Goal: Task Accomplishment & Management: Use online tool/utility

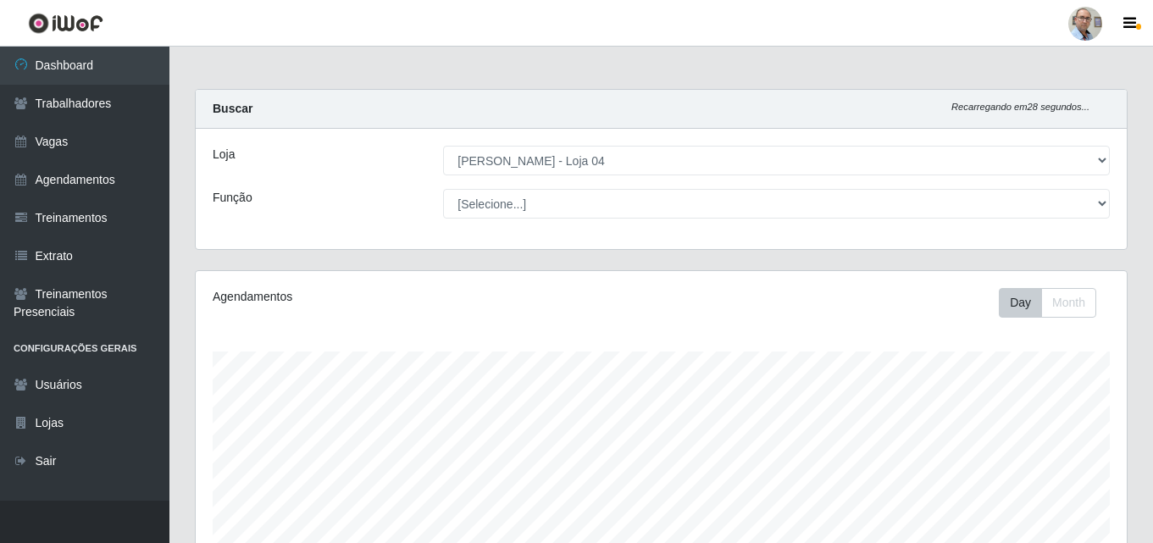
select select "251"
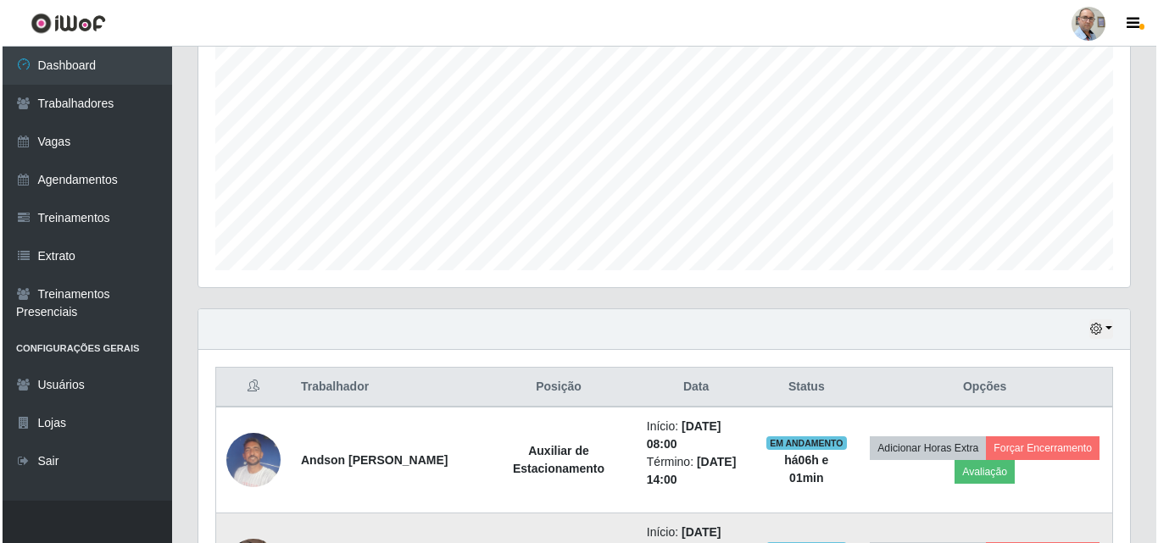
scroll to position [365, 0]
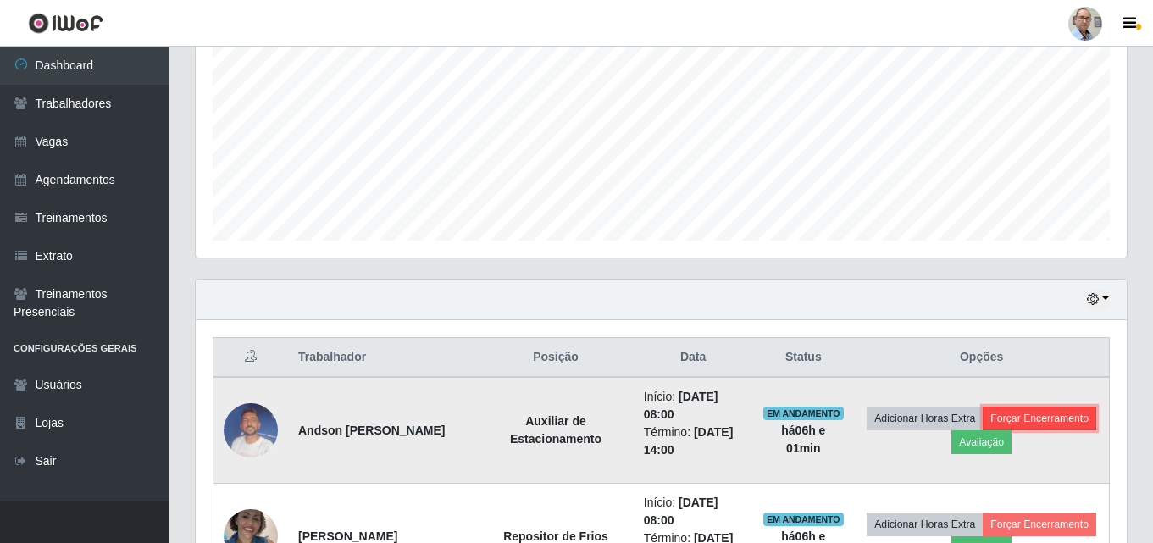
click at [983, 431] on button "Forçar Encerramento" at bounding box center [1040, 419] width 114 height 24
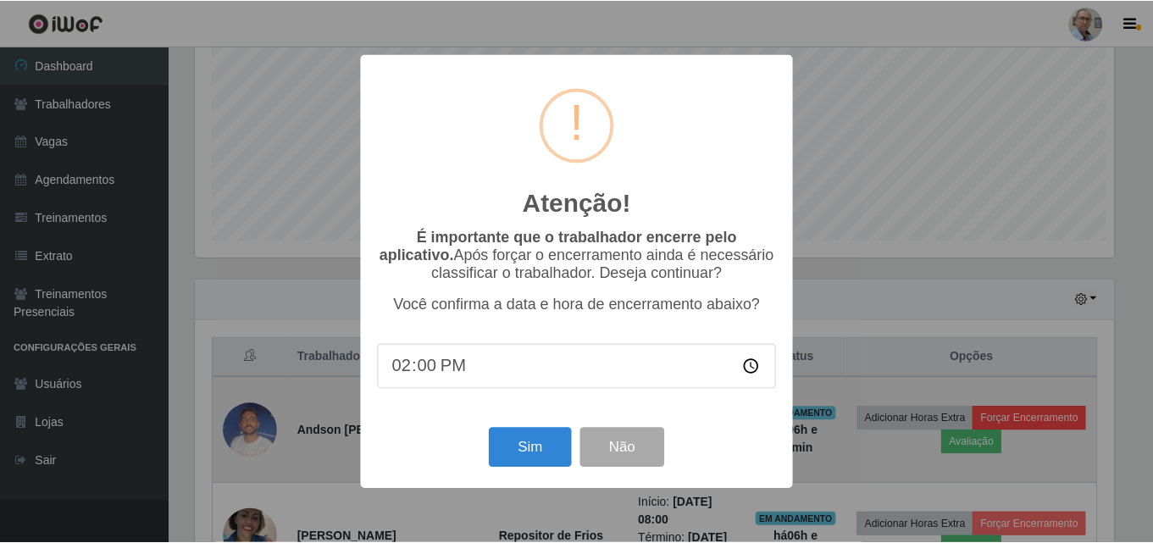
scroll to position [352, 923]
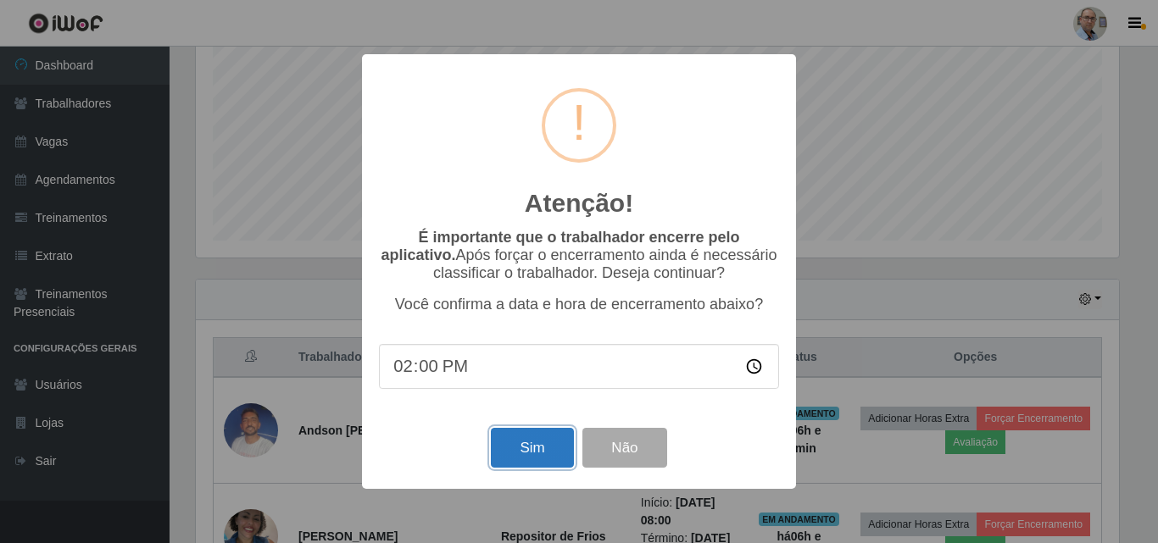
click at [542, 463] on button "Sim" at bounding box center [532, 448] width 82 height 40
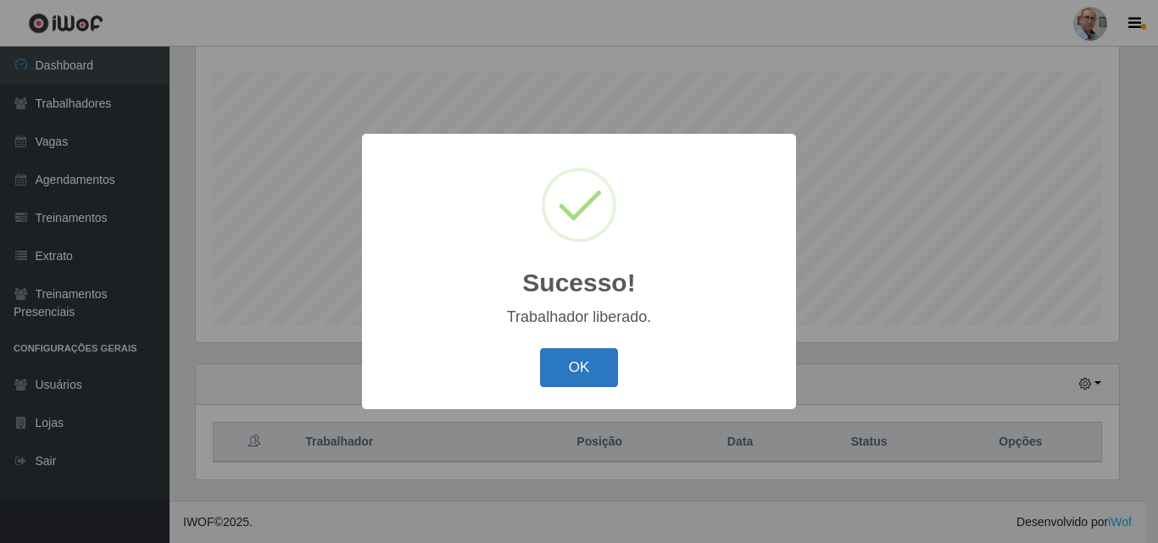
click at [560, 371] on button "OK" at bounding box center [579, 368] width 79 height 40
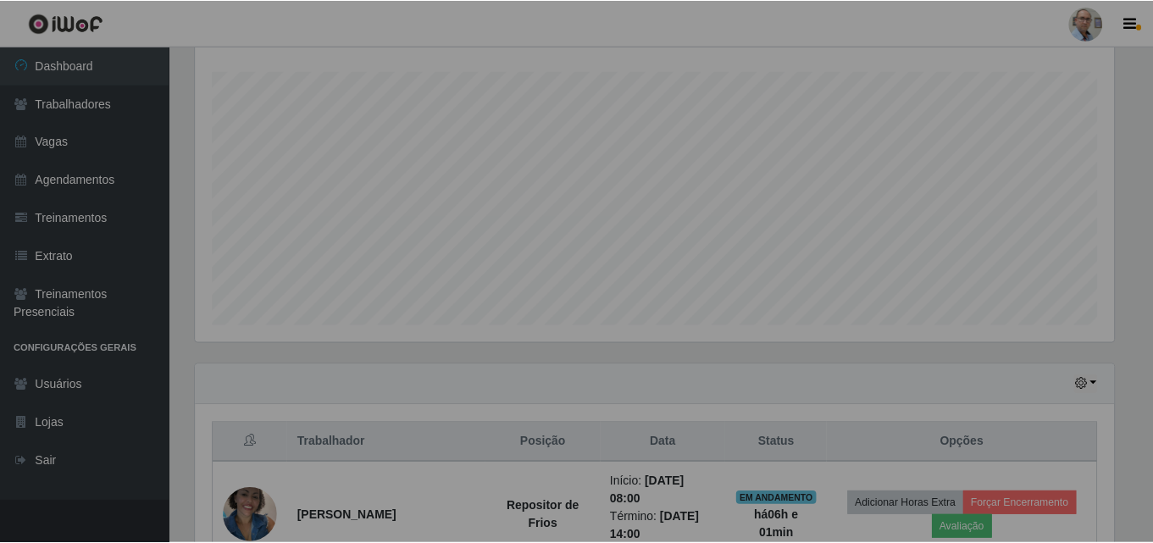
scroll to position [352, 931]
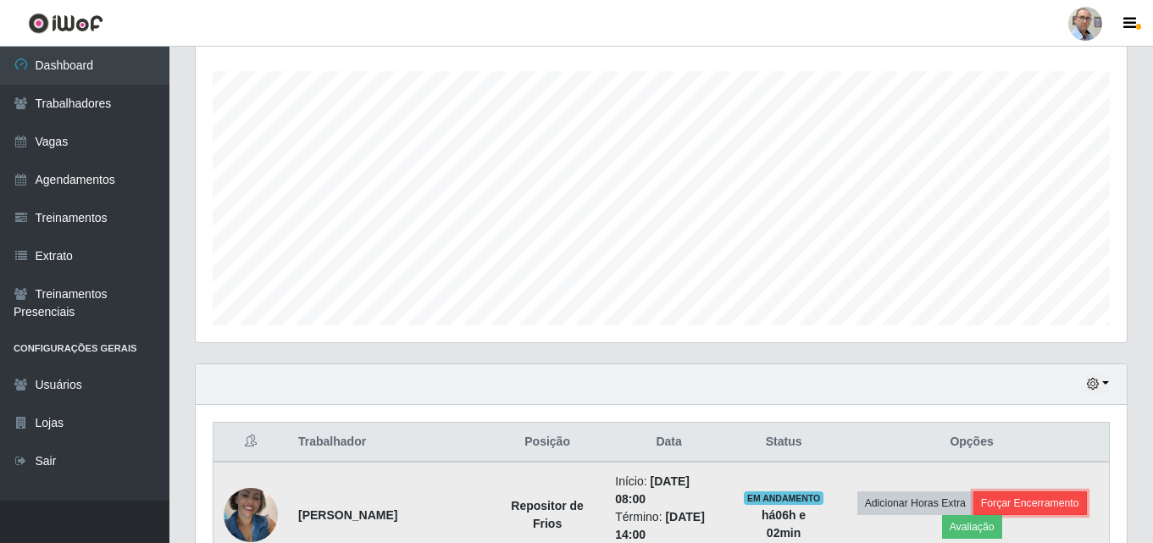
click at [1051, 497] on button "Forçar Encerramento" at bounding box center [1031, 504] width 114 height 24
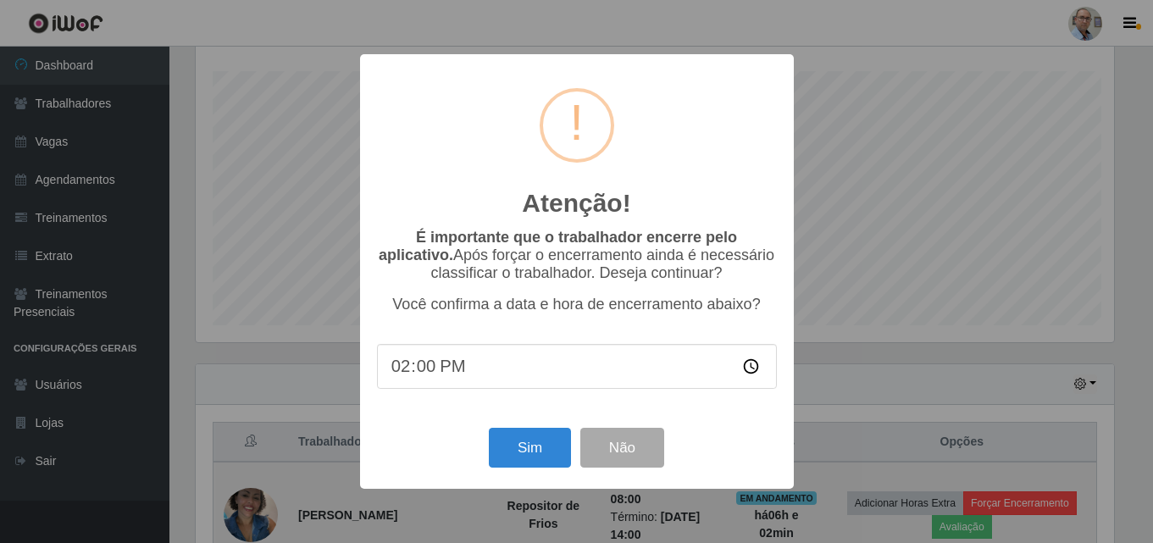
scroll to position [352, 923]
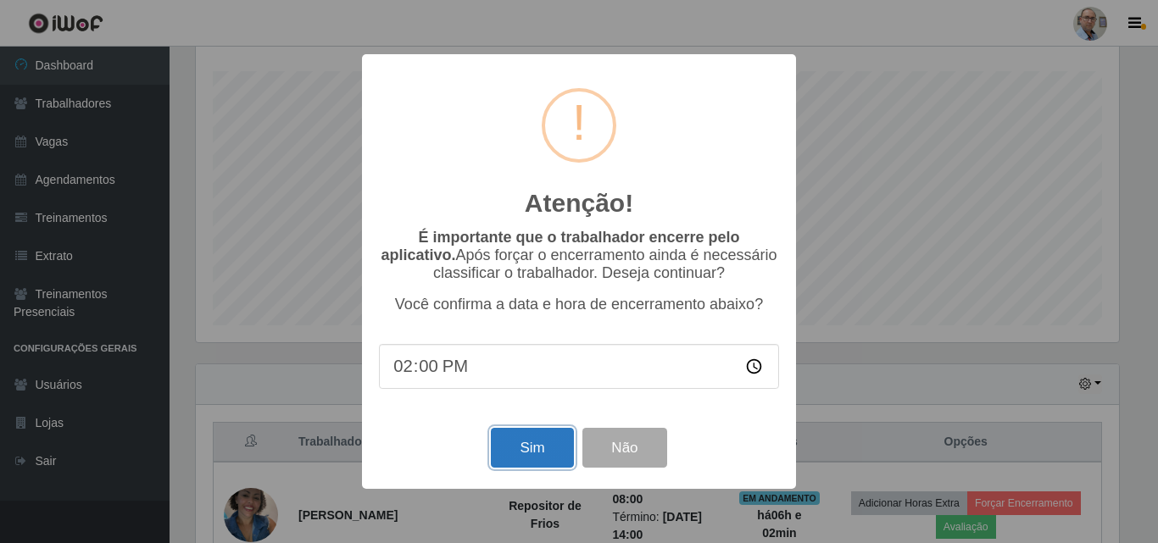
click at [528, 449] on button "Sim" at bounding box center [532, 448] width 82 height 40
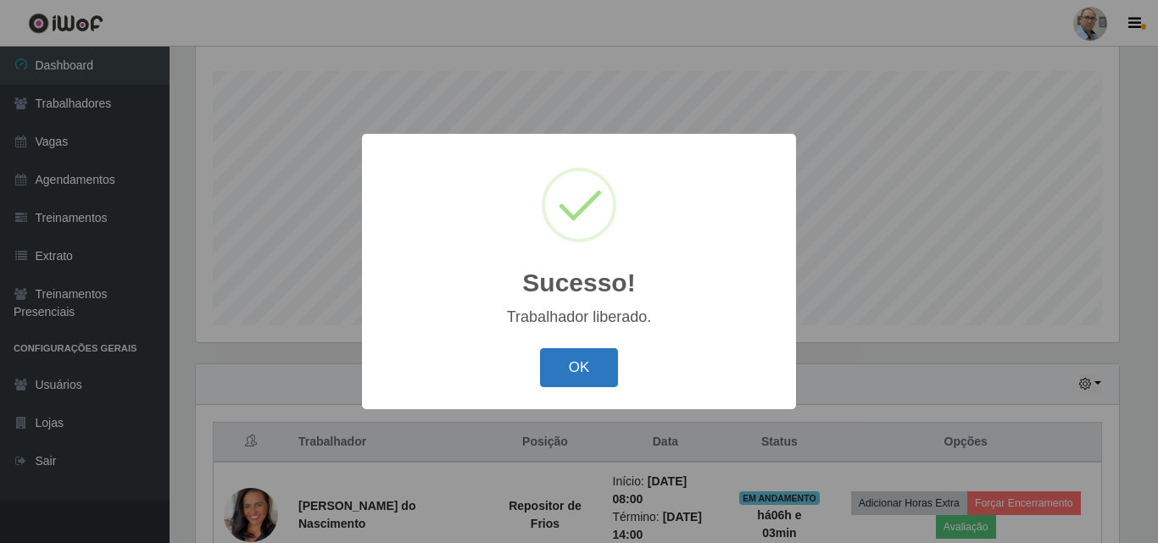
click at [608, 365] on button "OK" at bounding box center [579, 368] width 79 height 40
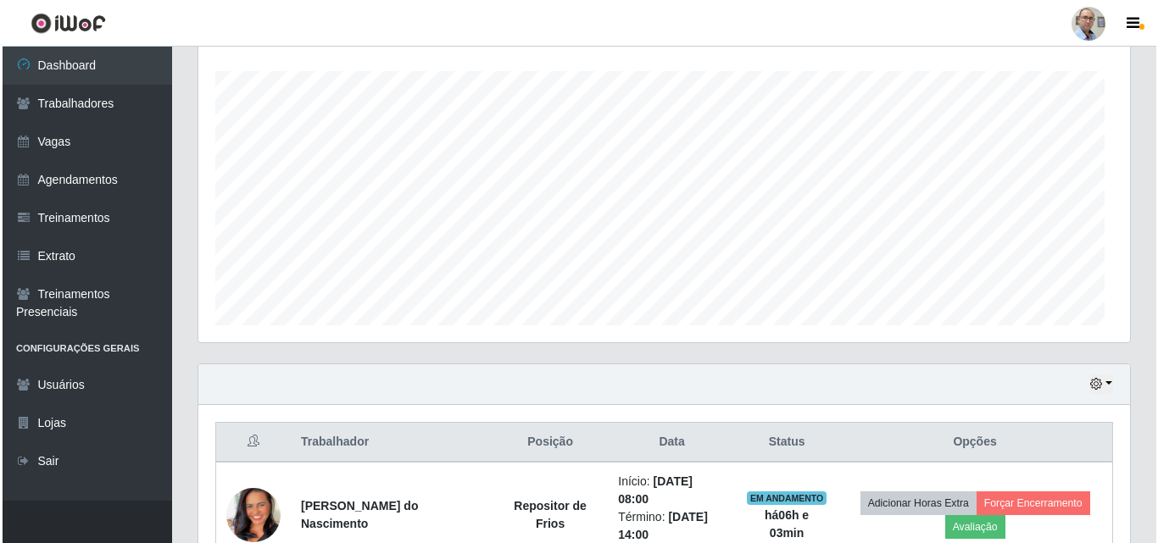
scroll to position [352, 931]
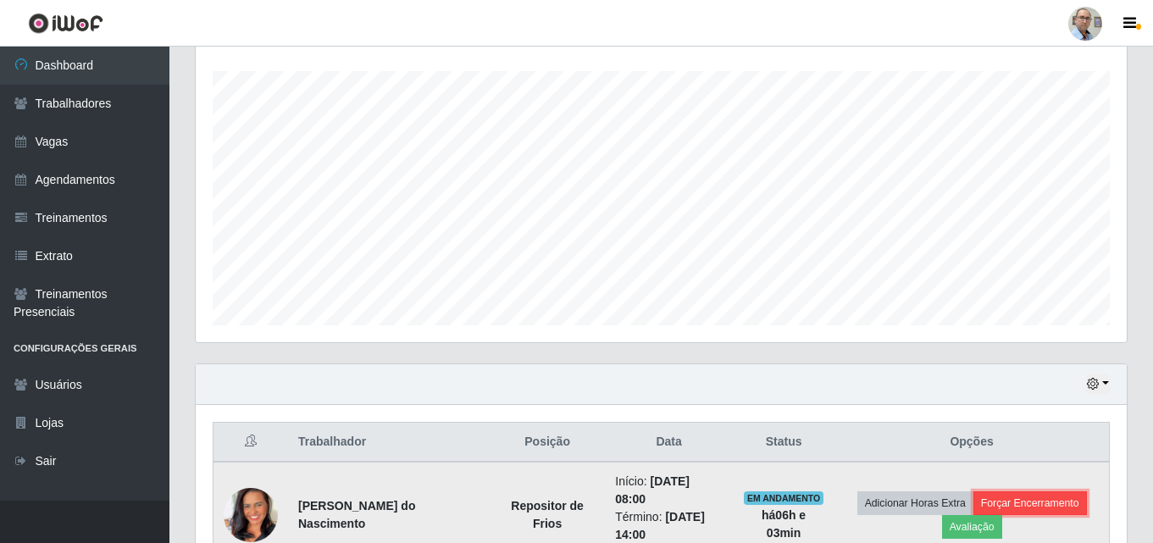
click at [1042, 497] on button "Forçar Encerramento" at bounding box center [1031, 504] width 114 height 24
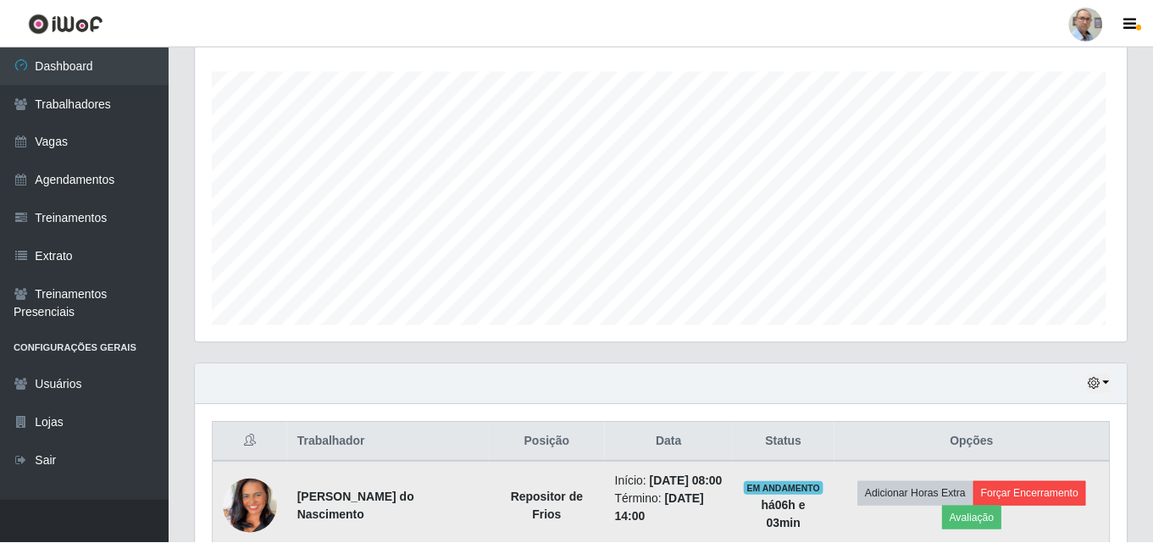
scroll to position [352, 923]
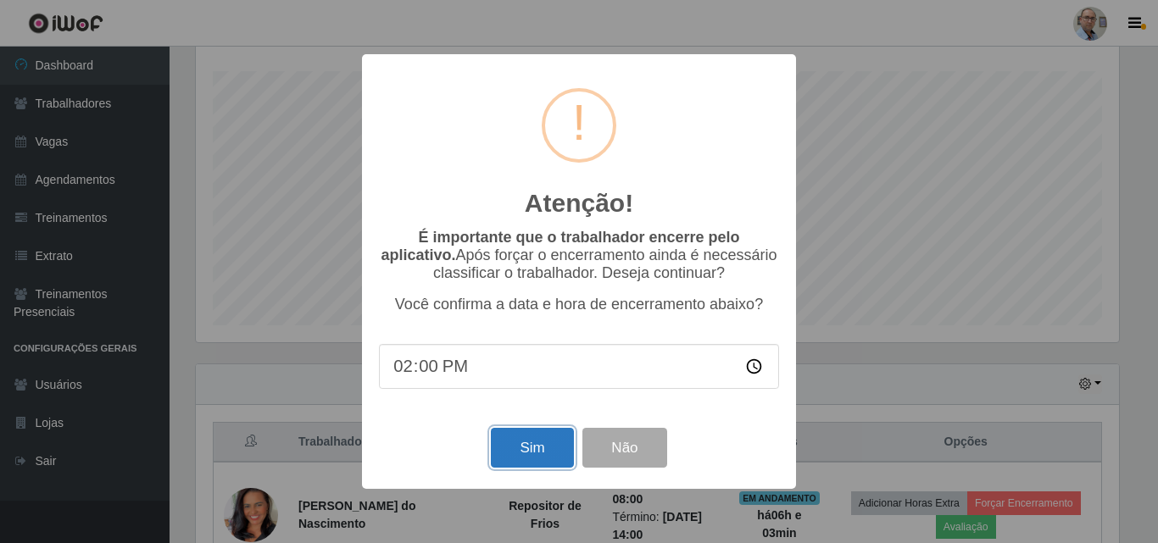
click at [542, 450] on button "Sim" at bounding box center [532, 448] width 82 height 40
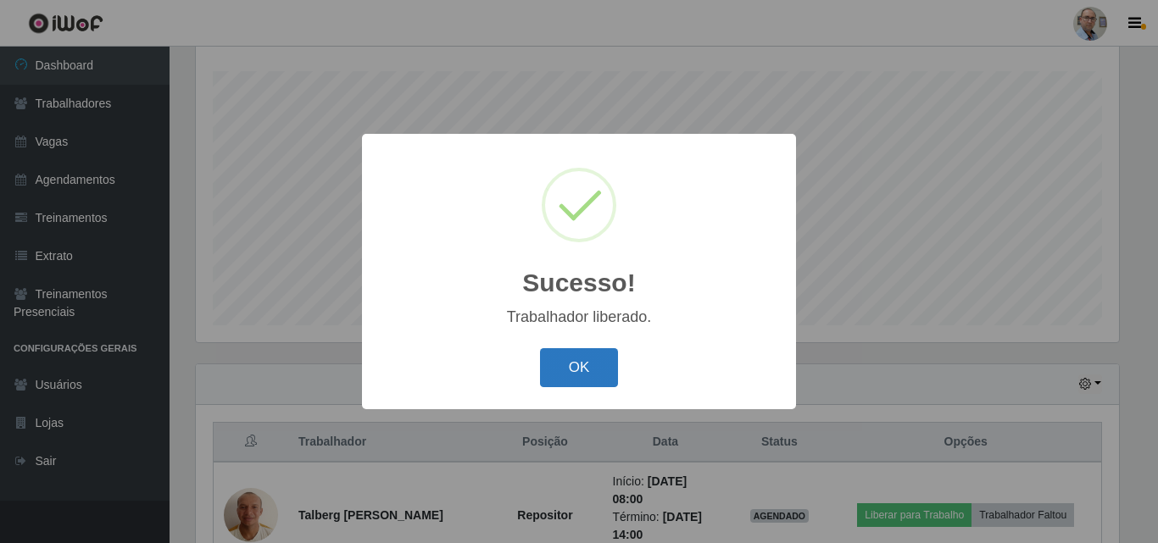
click at [582, 370] on button "OK" at bounding box center [579, 368] width 79 height 40
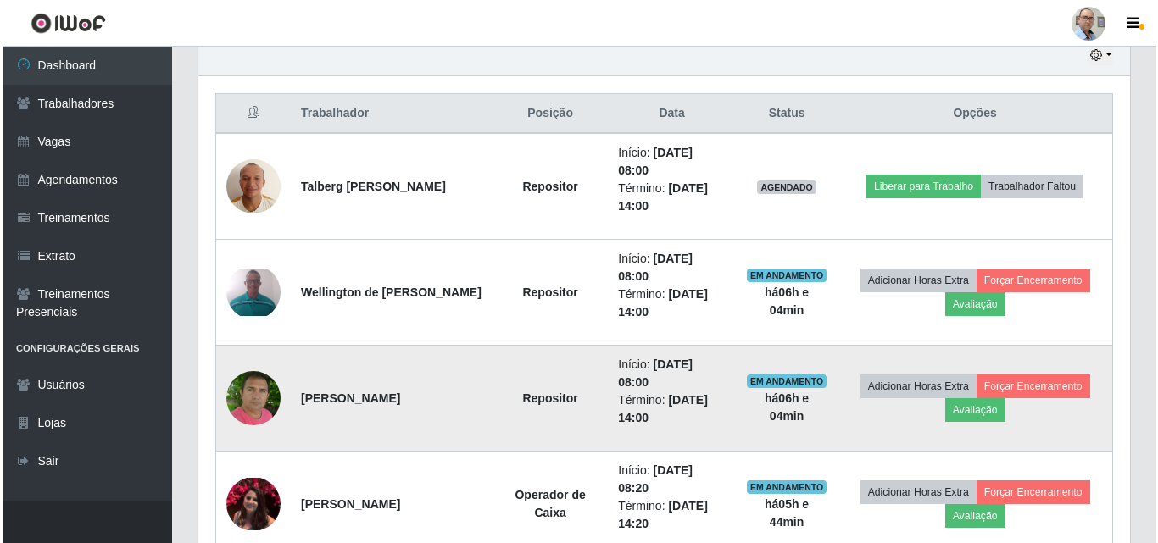
scroll to position [619, 0]
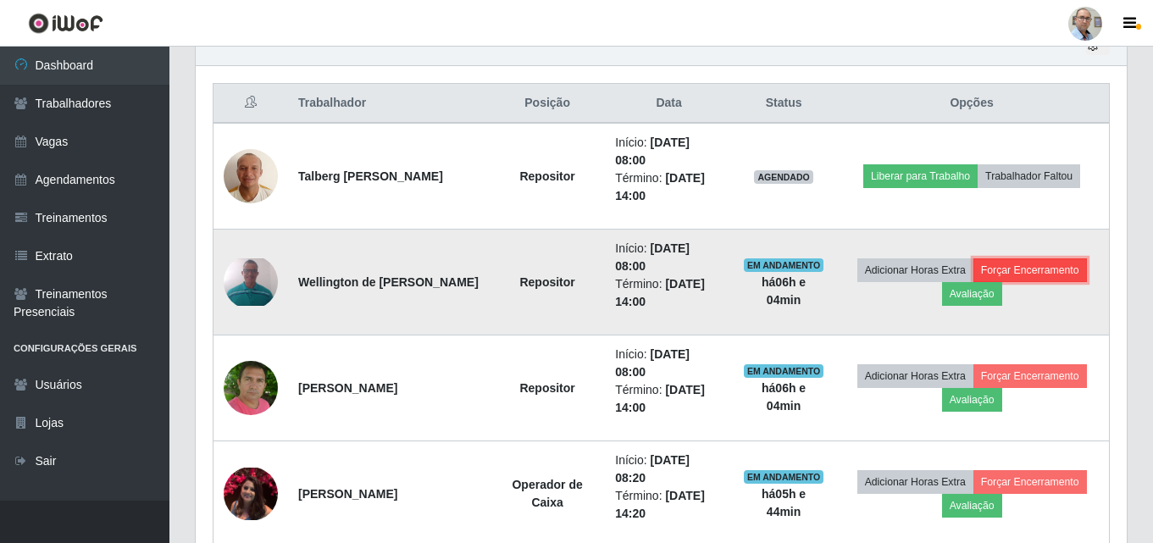
click at [1006, 264] on button "Forçar Encerramento" at bounding box center [1031, 270] width 114 height 24
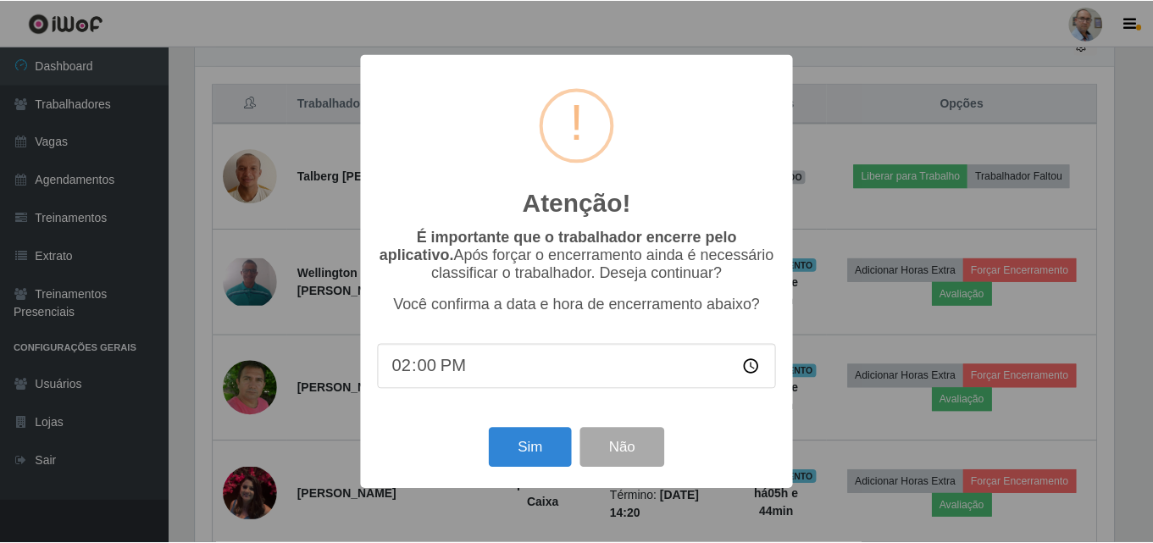
scroll to position [352, 923]
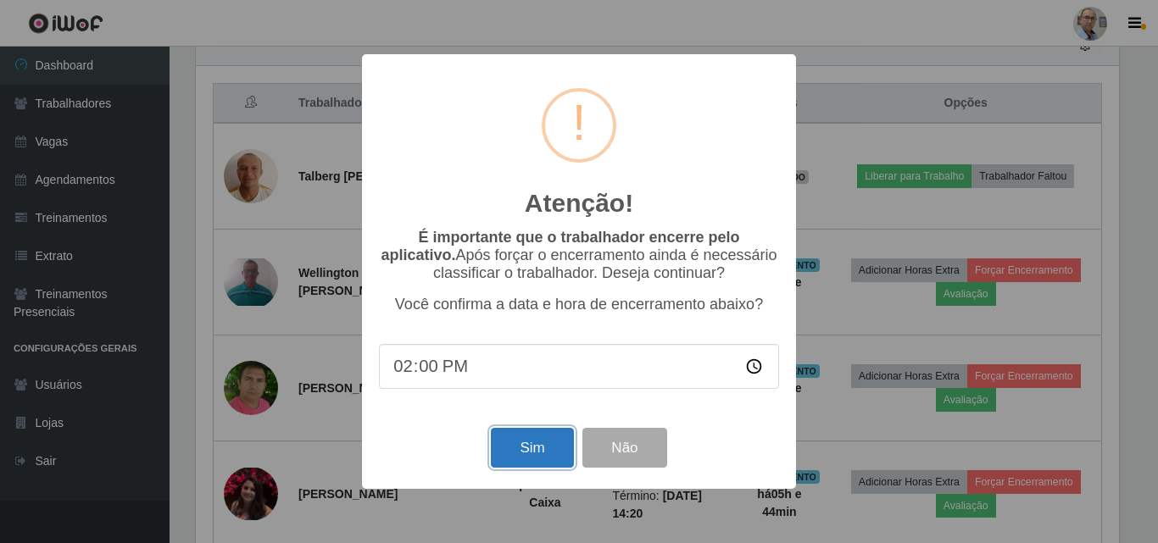
click at [547, 441] on button "Sim" at bounding box center [532, 448] width 82 height 40
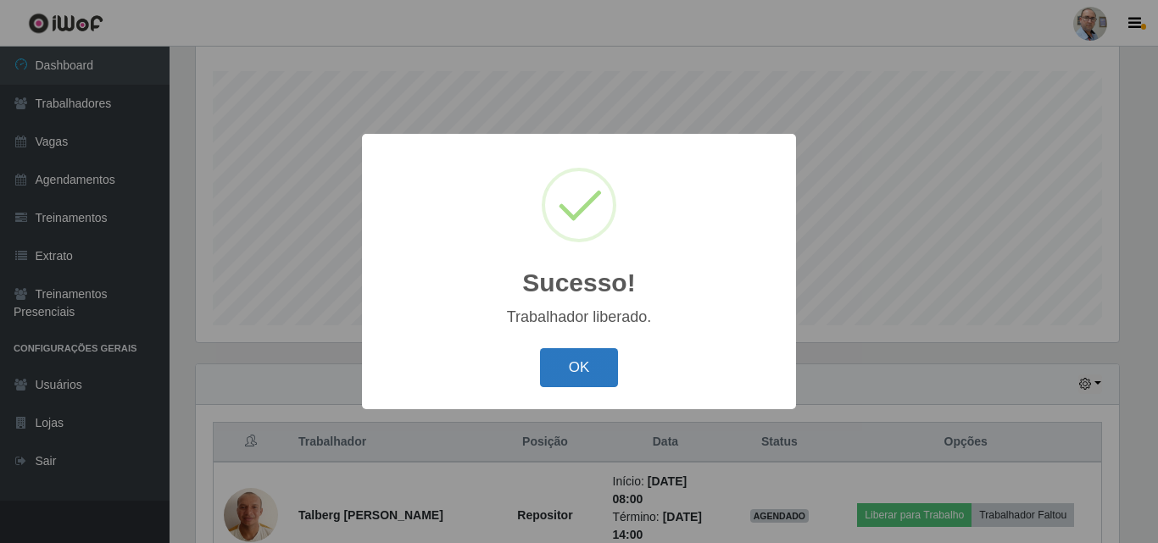
click at [573, 371] on button "OK" at bounding box center [579, 368] width 79 height 40
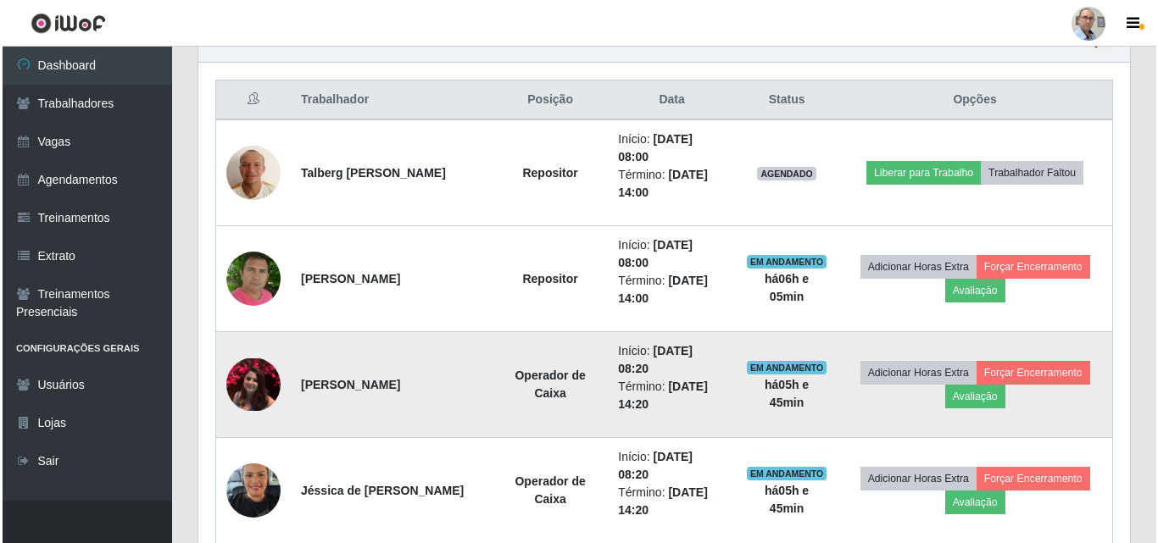
scroll to position [619, 0]
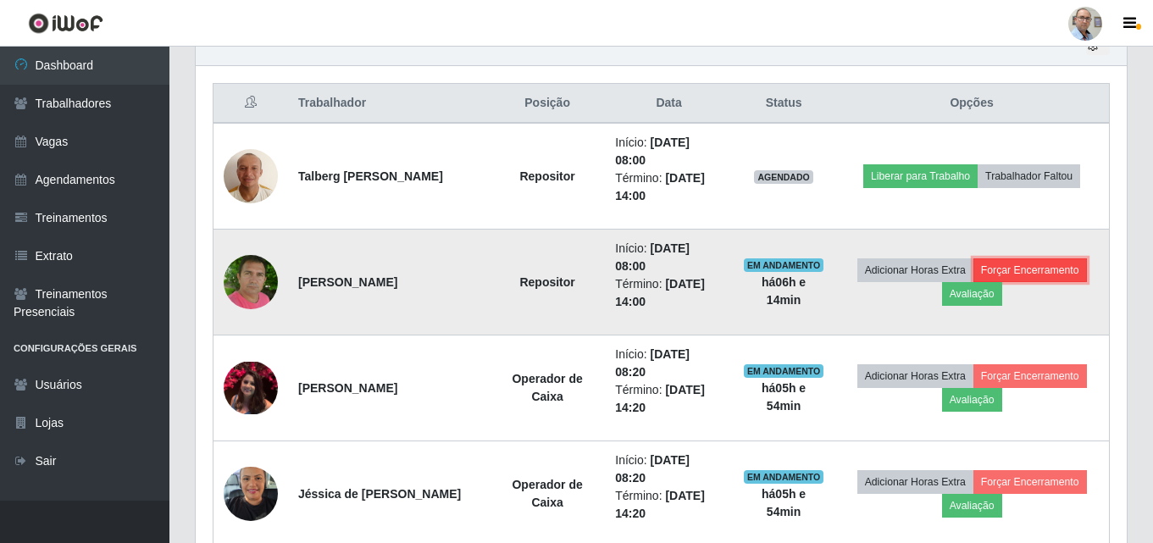
click at [1038, 271] on button "Forçar Encerramento" at bounding box center [1031, 270] width 114 height 24
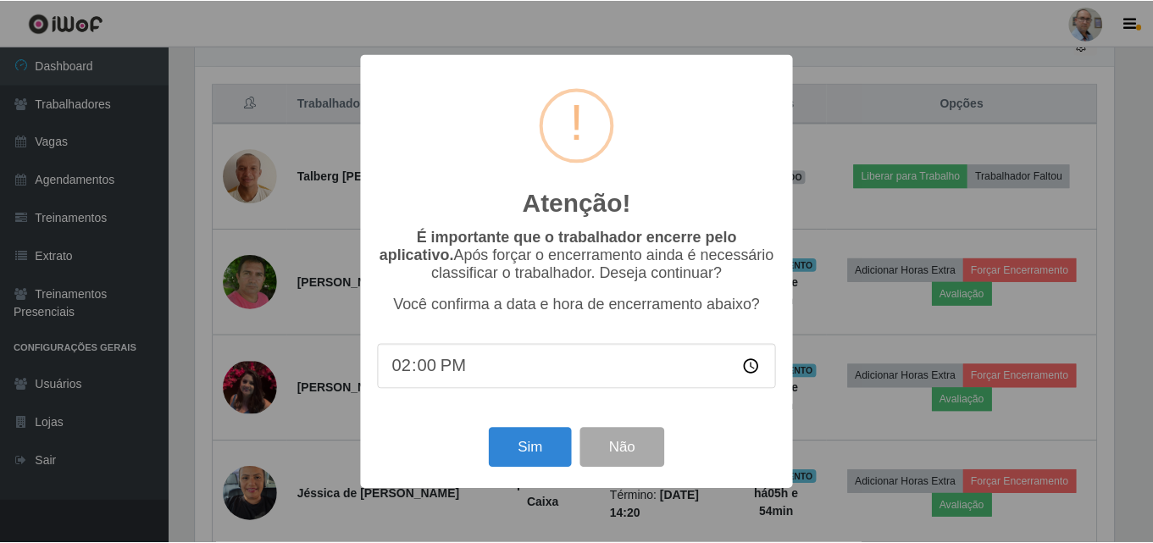
scroll to position [352, 923]
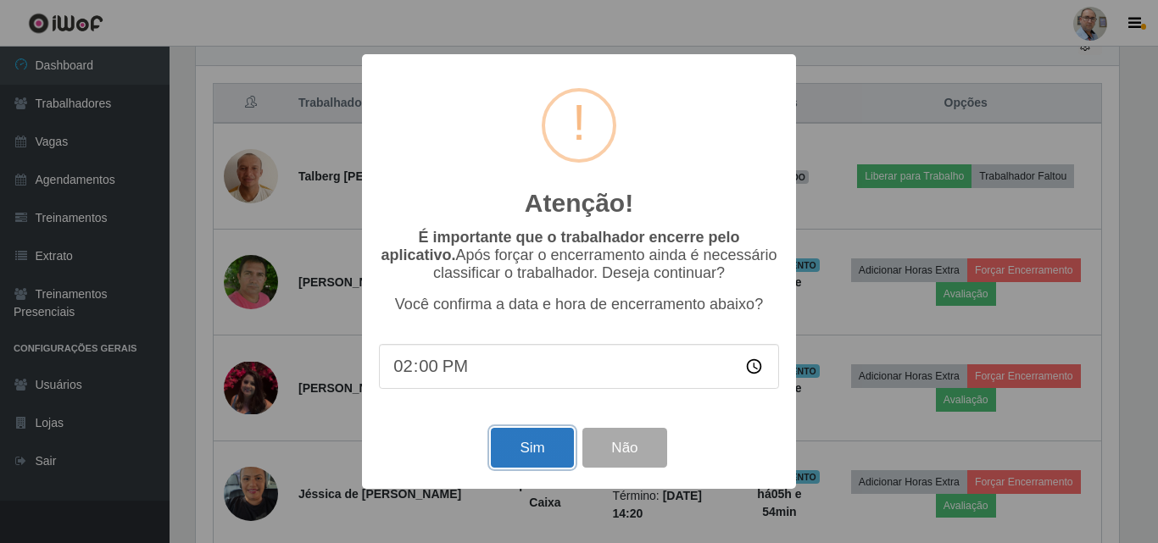
click at [524, 455] on button "Sim" at bounding box center [532, 448] width 82 height 40
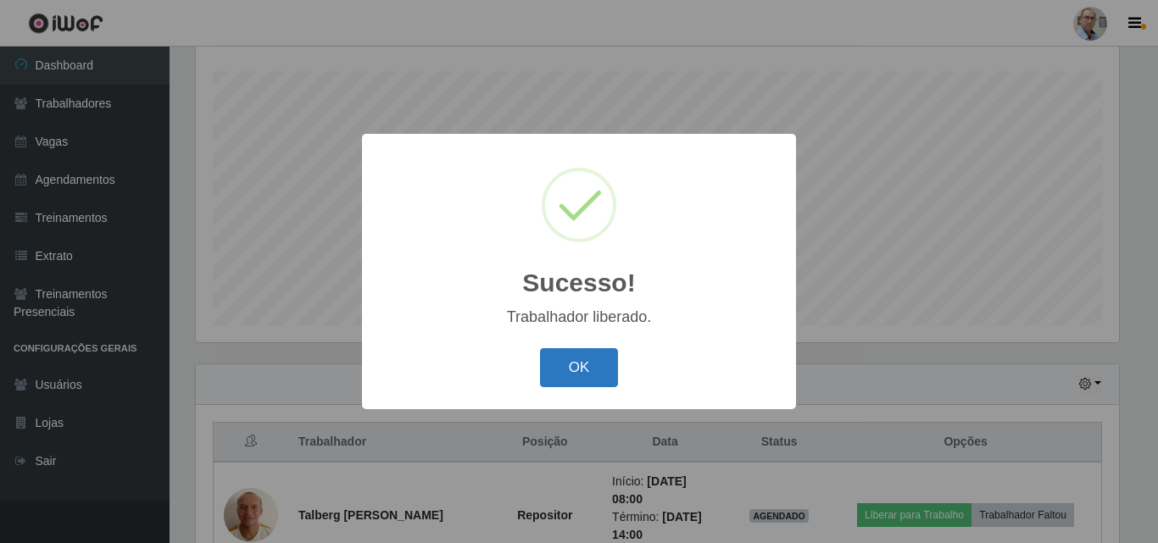
drag, startPoint x: 581, startPoint y: 397, endPoint x: 601, endPoint y: 354, distance: 47.4
click at [581, 395] on div "Sucesso! × Trabalhador liberado. OK Cancel" at bounding box center [579, 271] width 434 height 275
click at [581, 354] on button "OK" at bounding box center [579, 368] width 79 height 40
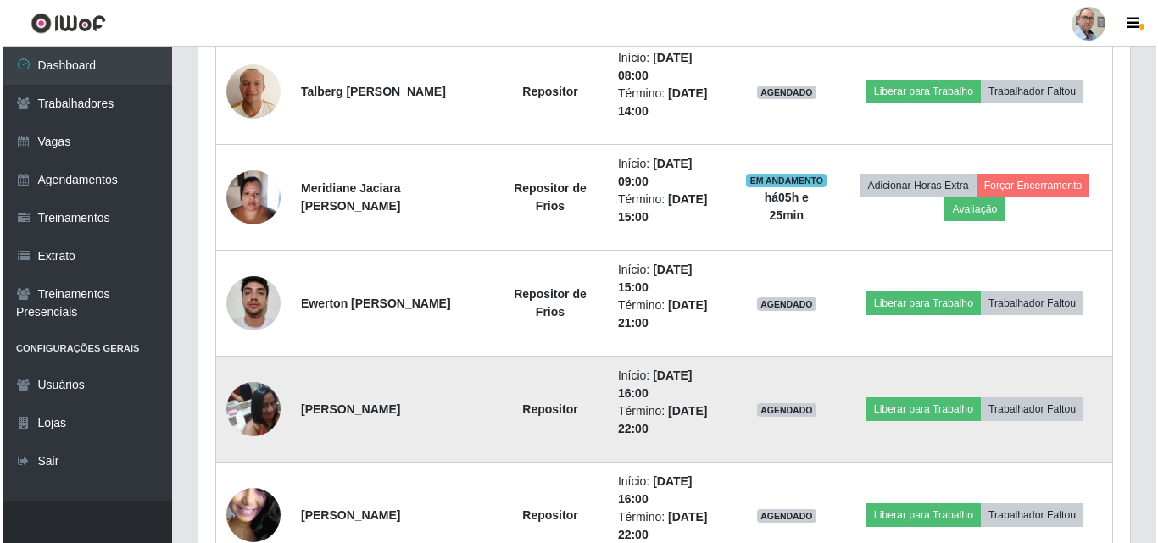
scroll to position [619, 0]
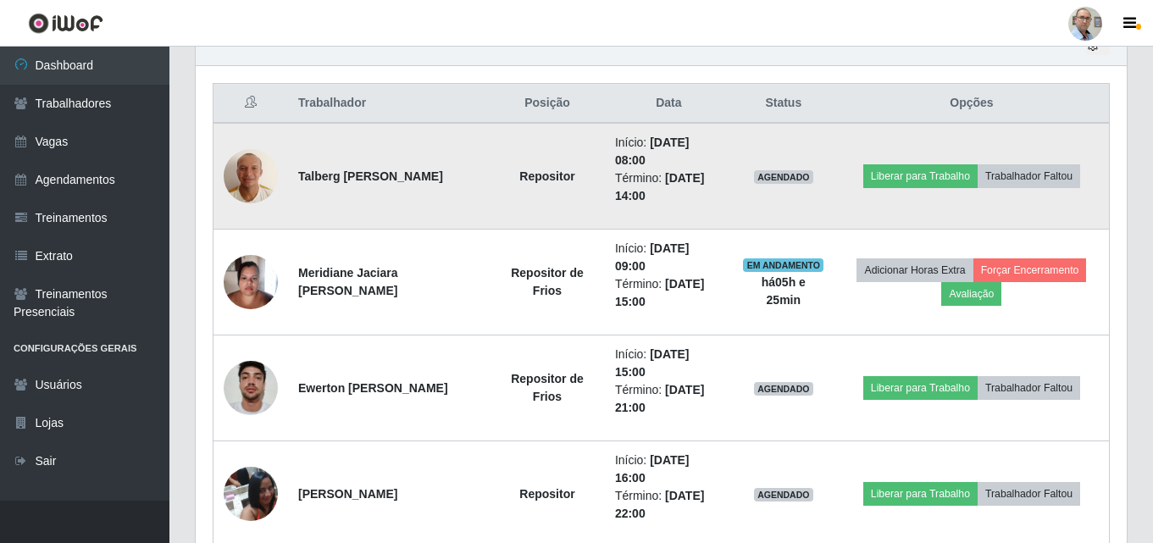
click at [250, 183] on img at bounding box center [251, 176] width 54 height 72
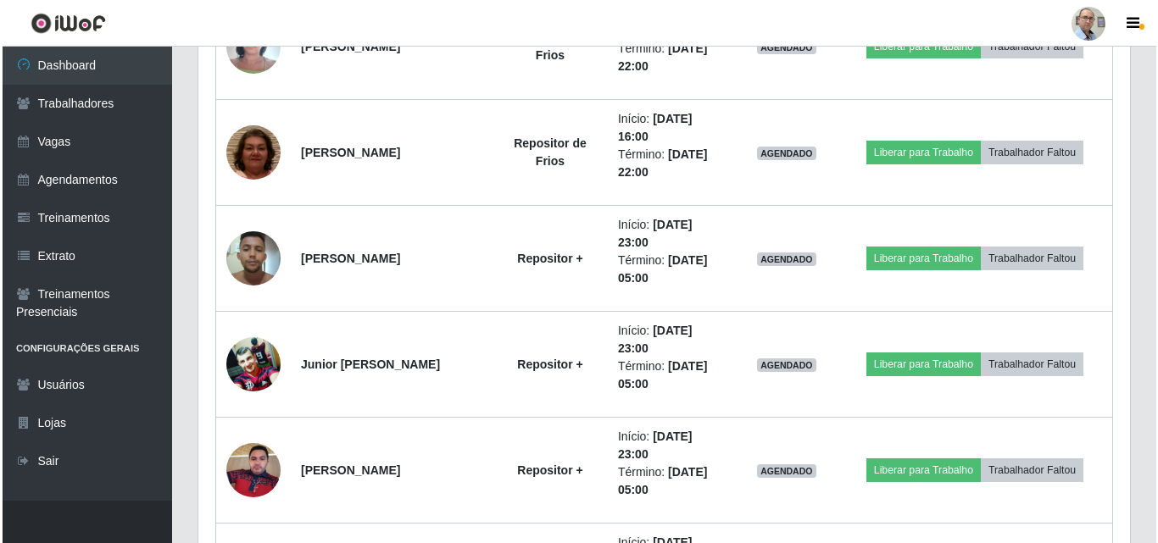
scroll to position [1636, 0]
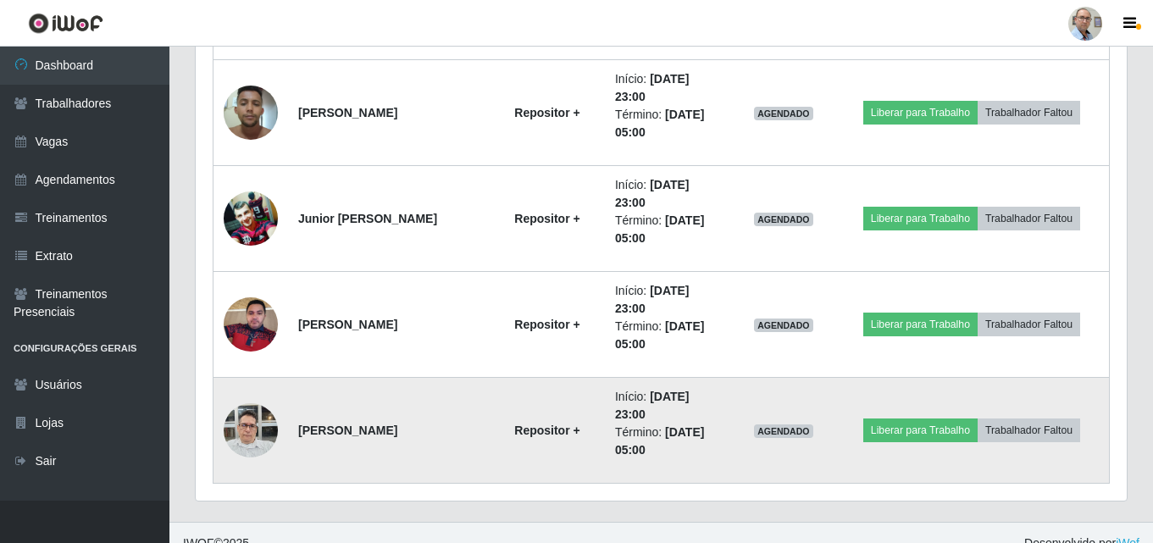
click at [251, 429] on img at bounding box center [251, 430] width 54 height 72
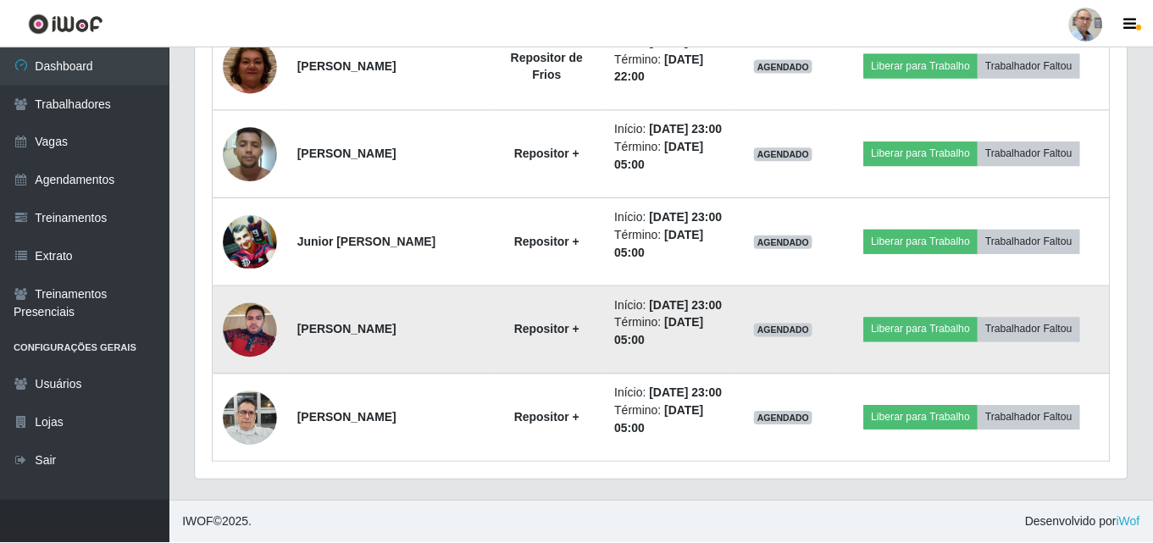
scroll to position [352, 931]
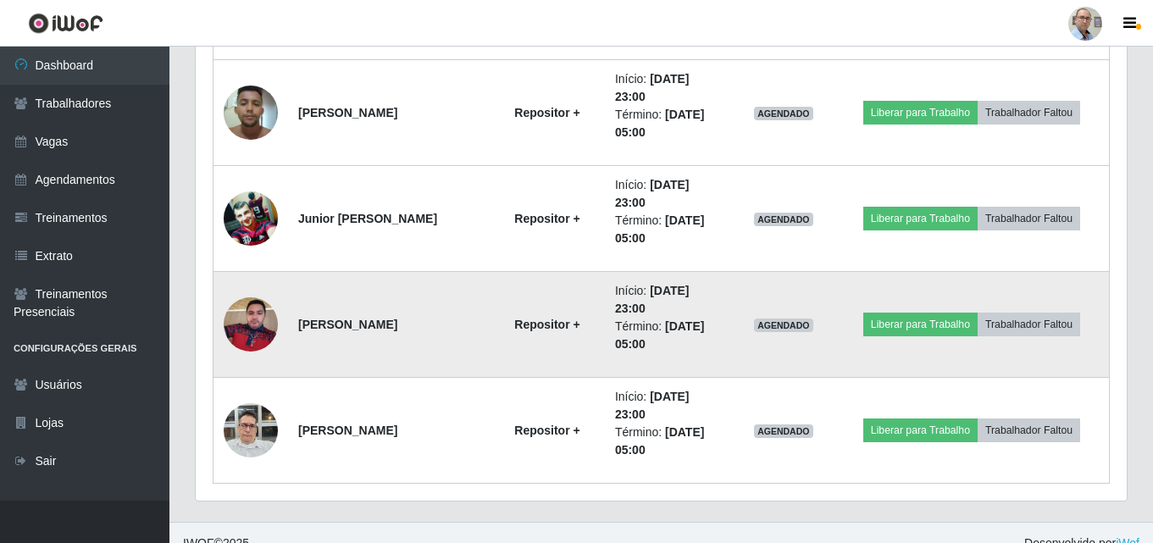
click at [256, 328] on img at bounding box center [251, 324] width 54 height 72
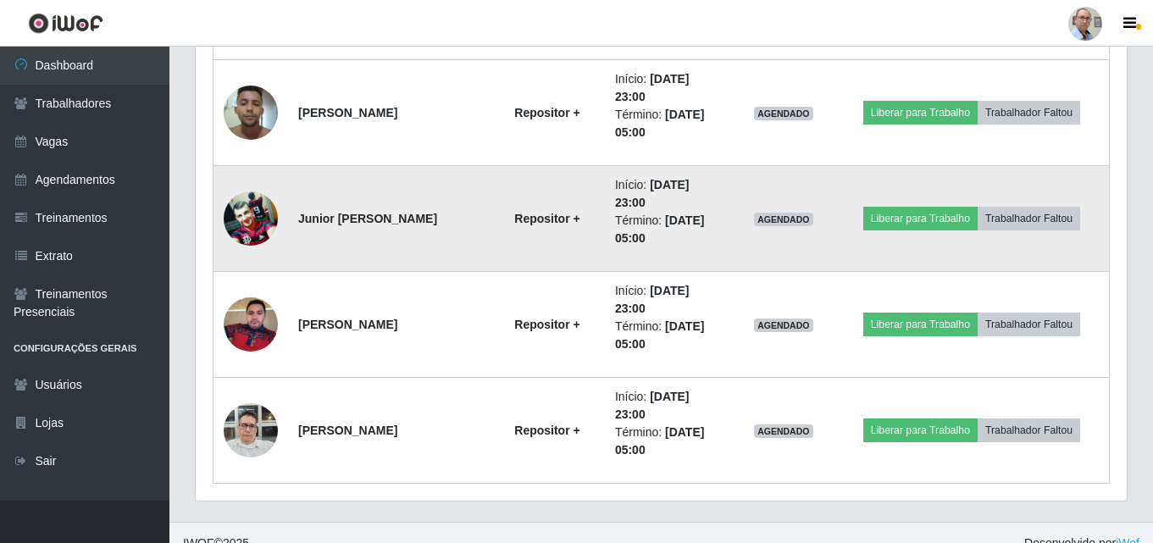
click at [248, 219] on img at bounding box center [251, 218] width 54 height 53
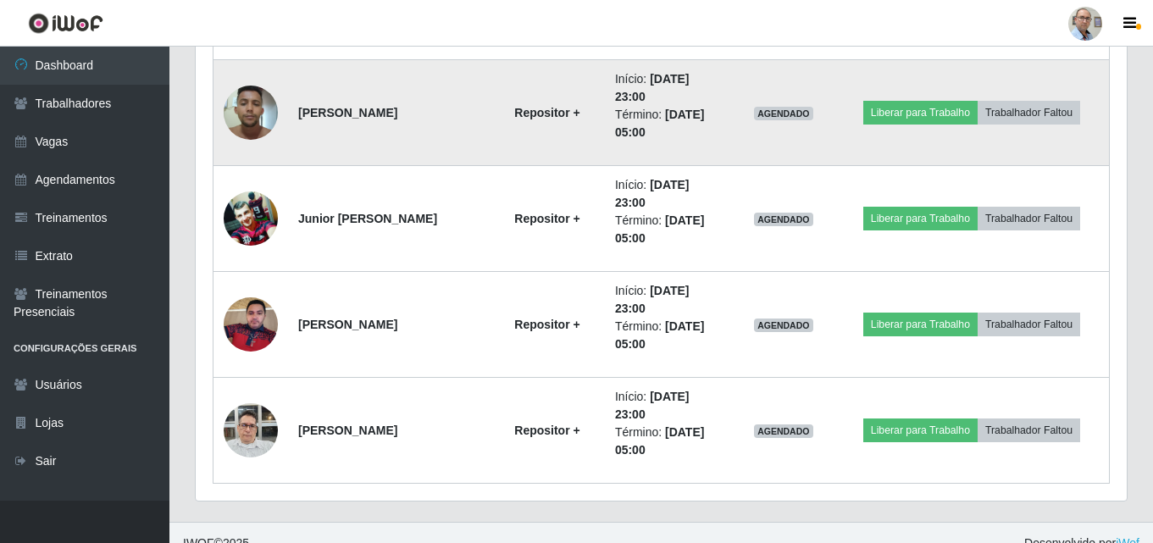
click at [238, 114] on img at bounding box center [251, 112] width 54 height 72
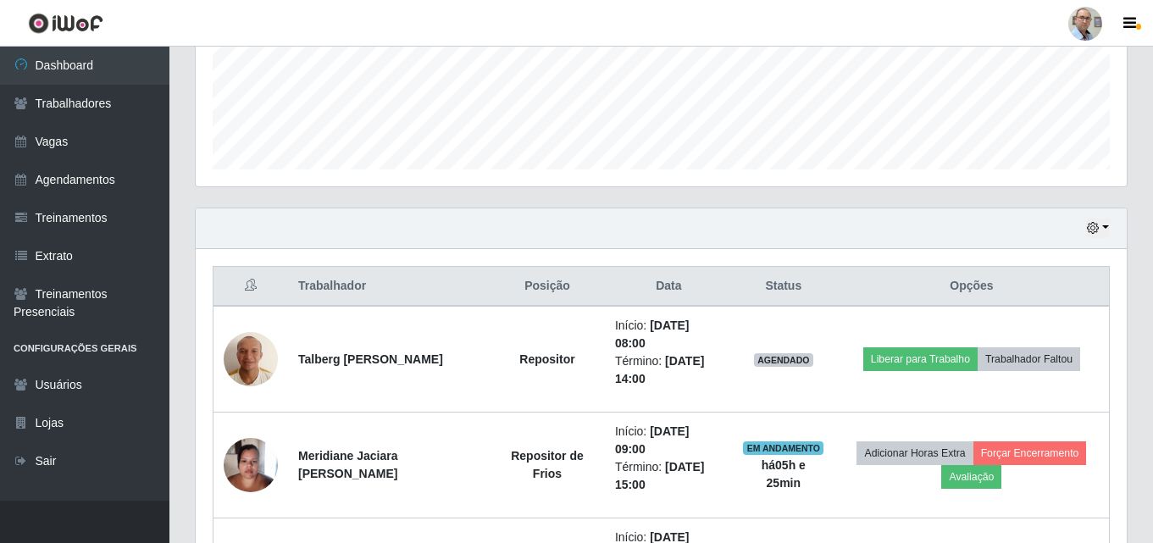
scroll to position [0, 0]
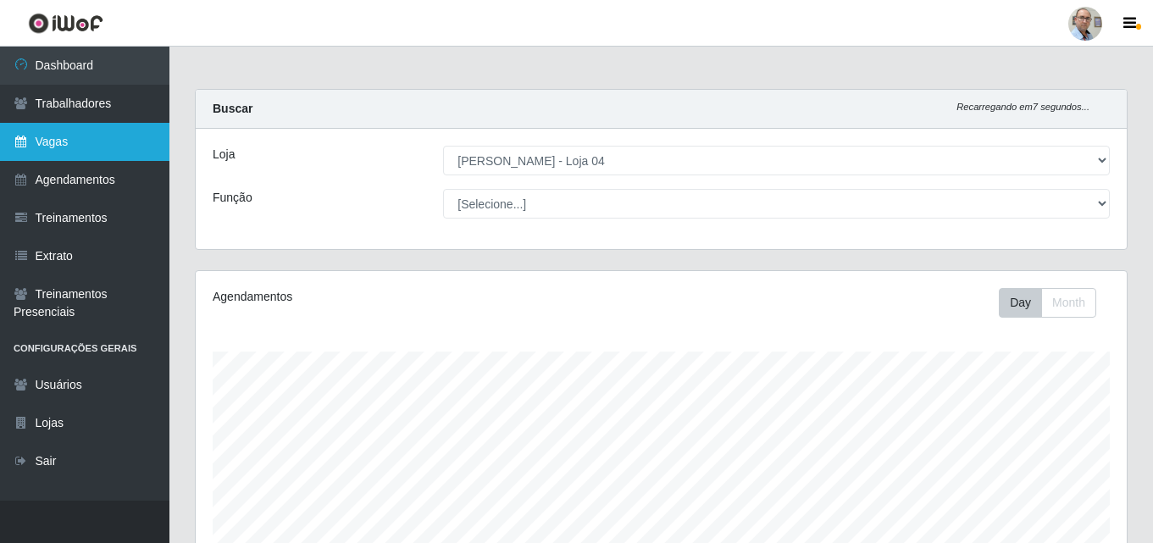
click at [77, 130] on link "Vagas" at bounding box center [84, 142] width 169 height 38
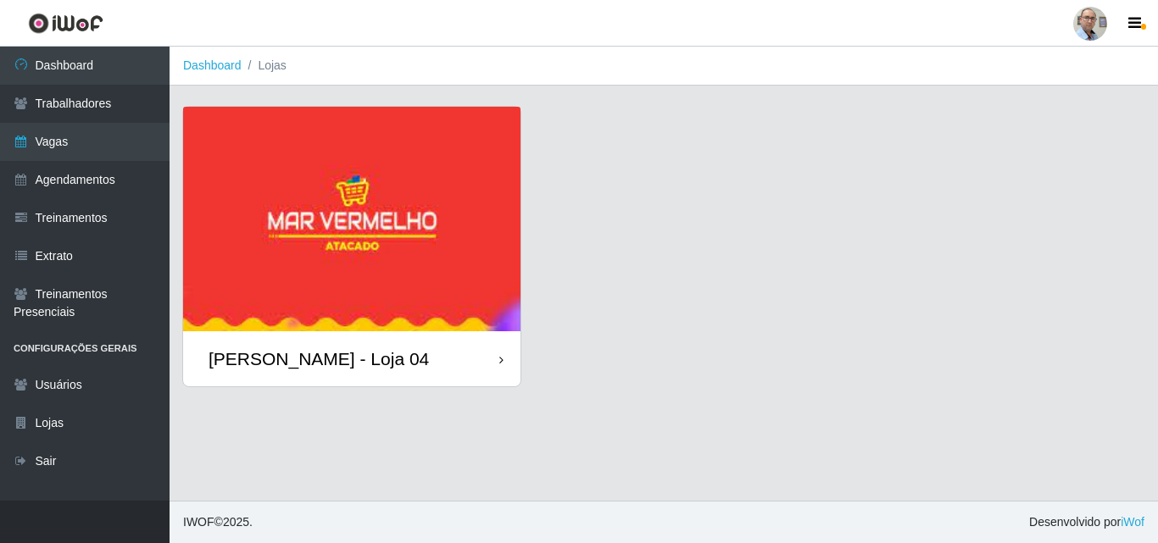
click at [302, 360] on div "[PERSON_NAME] - Loja 04" at bounding box center [318, 358] width 220 height 21
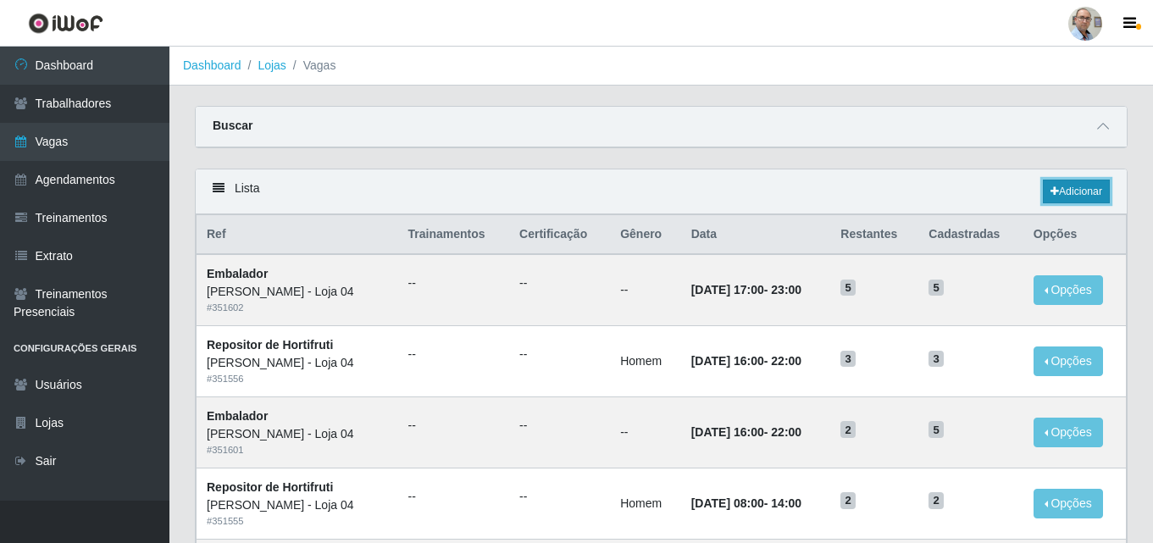
click at [1081, 192] on link "Adicionar" at bounding box center [1076, 192] width 67 height 24
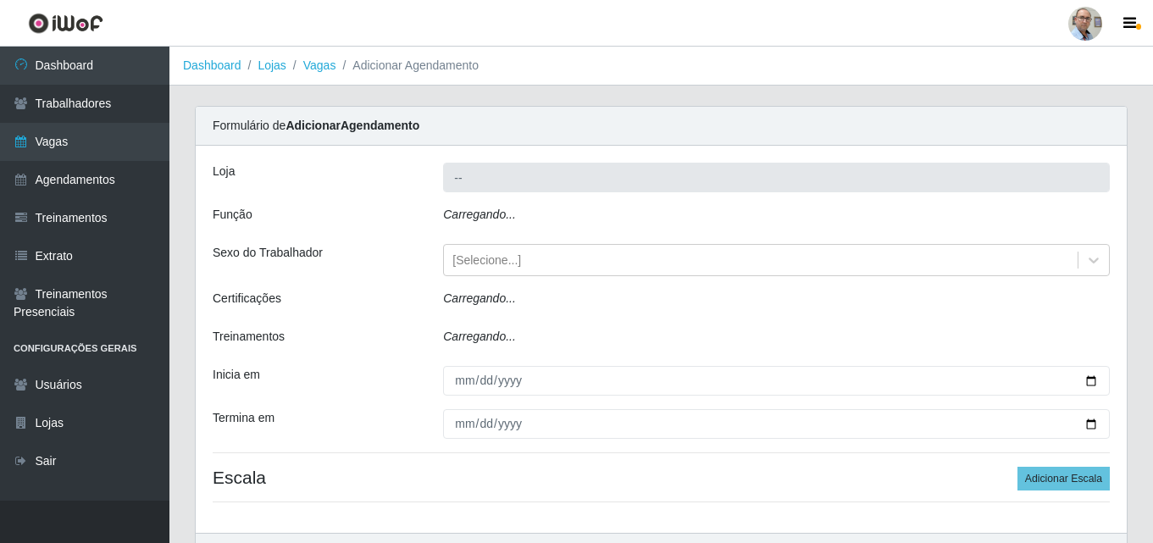
type input "[PERSON_NAME] - Loja 04"
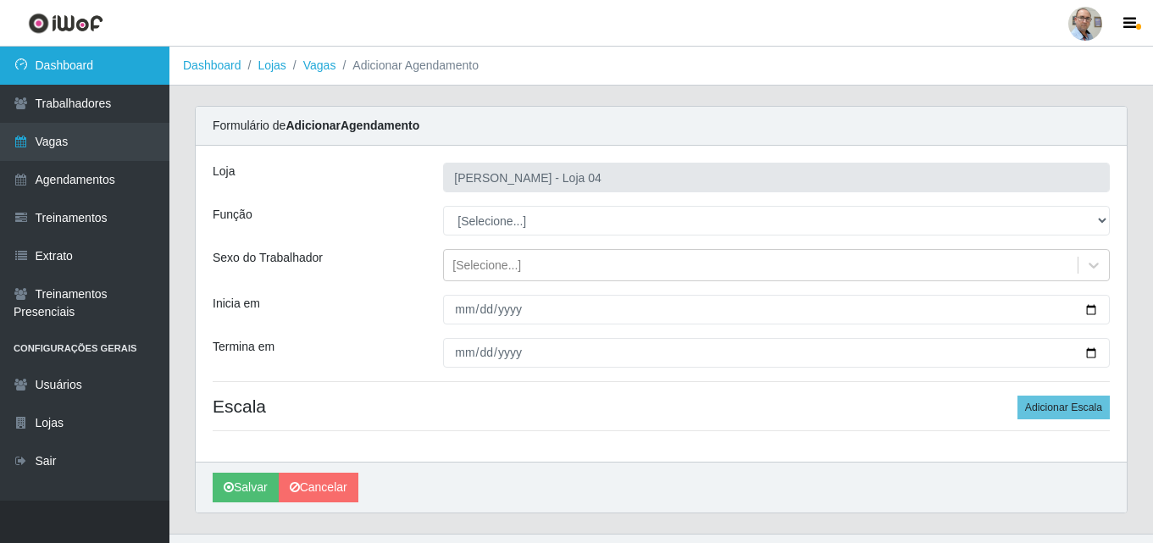
click at [91, 71] on link "Dashboard" at bounding box center [84, 66] width 169 height 38
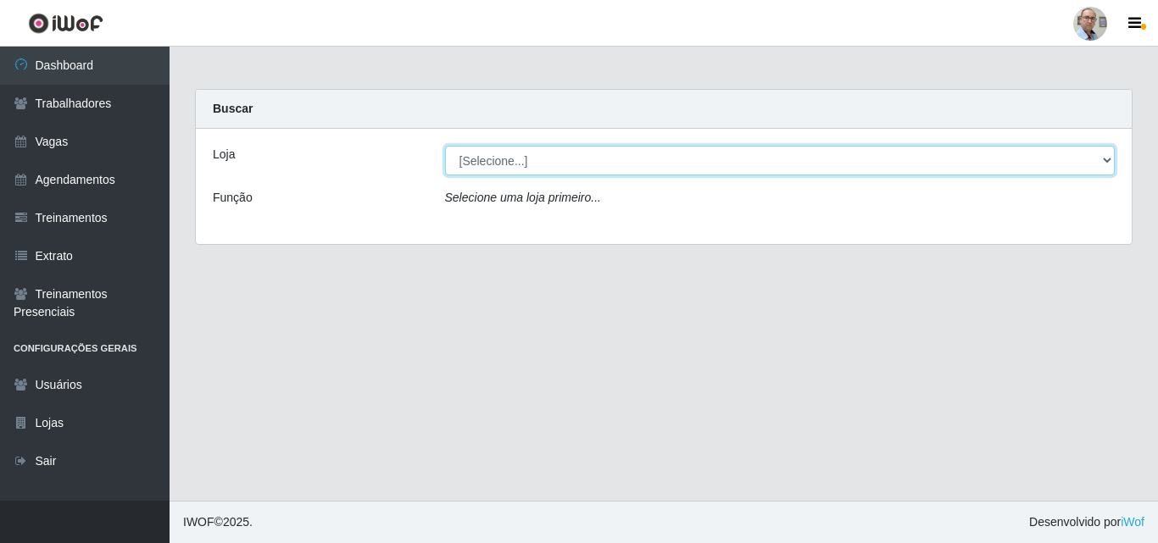
click at [561, 155] on select "[Selecione...] Mar Vermelho - Loja 04" at bounding box center [780, 161] width 670 height 30
select select "251"
click at [445, 146] on select "[Selecione...] Mar Vermelho - Loja 04" at bounding box center [780, 161] width 670 height 30
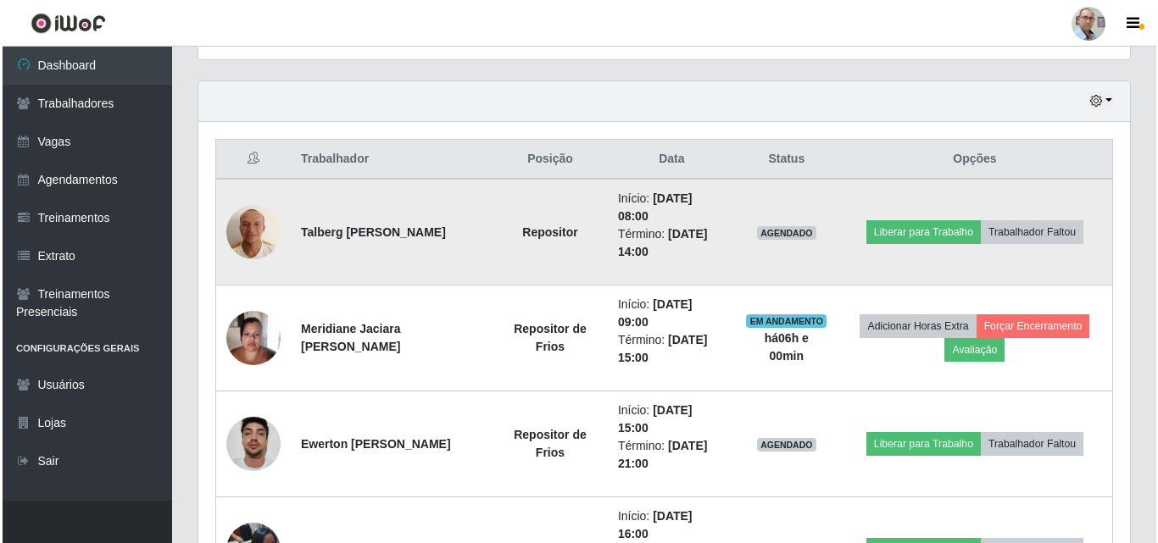
scroll to position [593, 0]
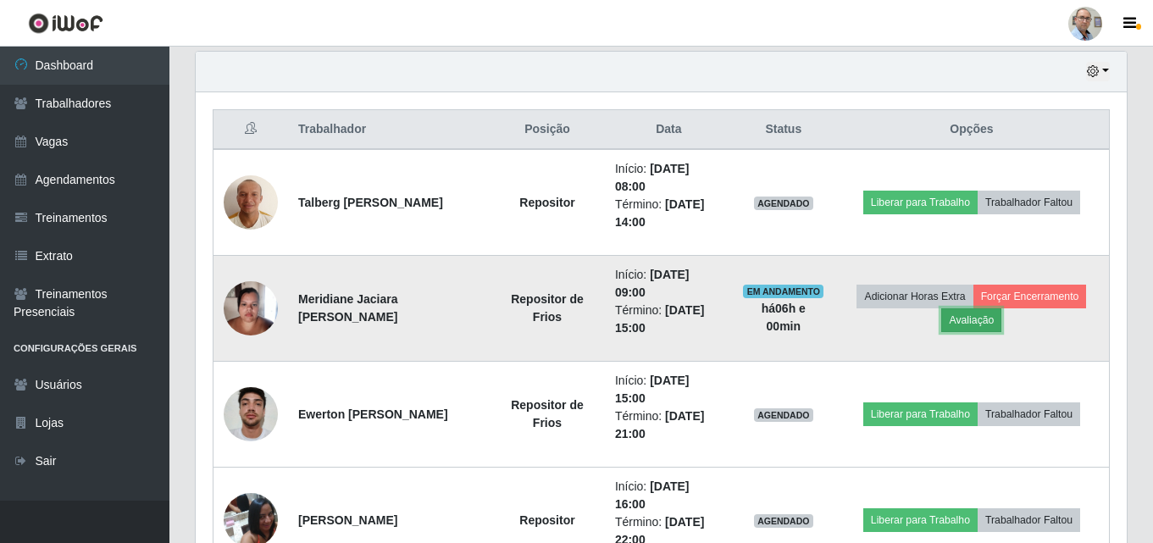
click at [982, 325] on button "Avaliação" at bounding box center [972, 320] width 60 height 24
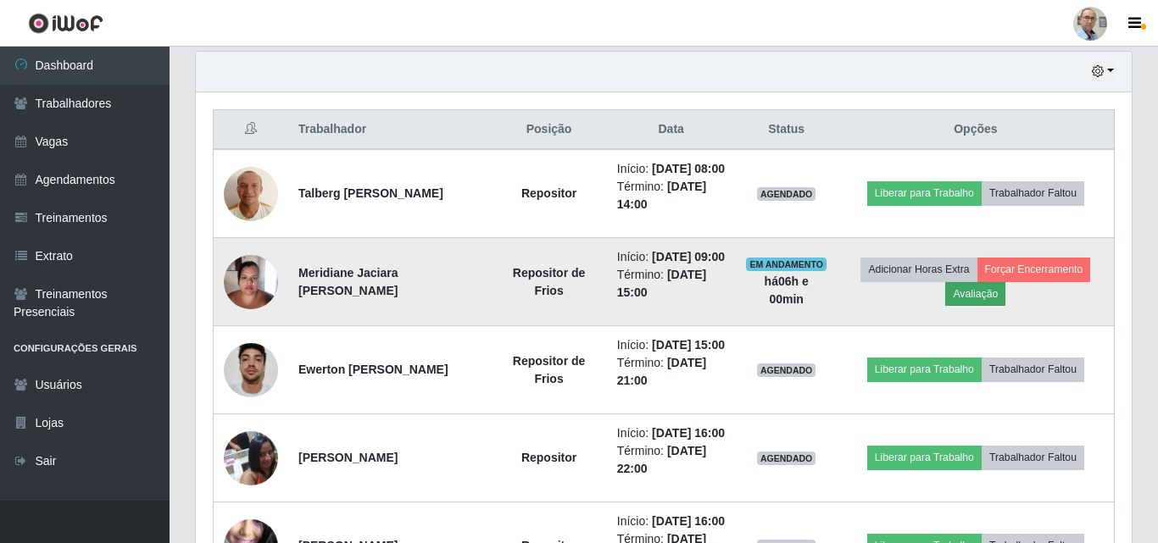
scroll to position [352, 923]
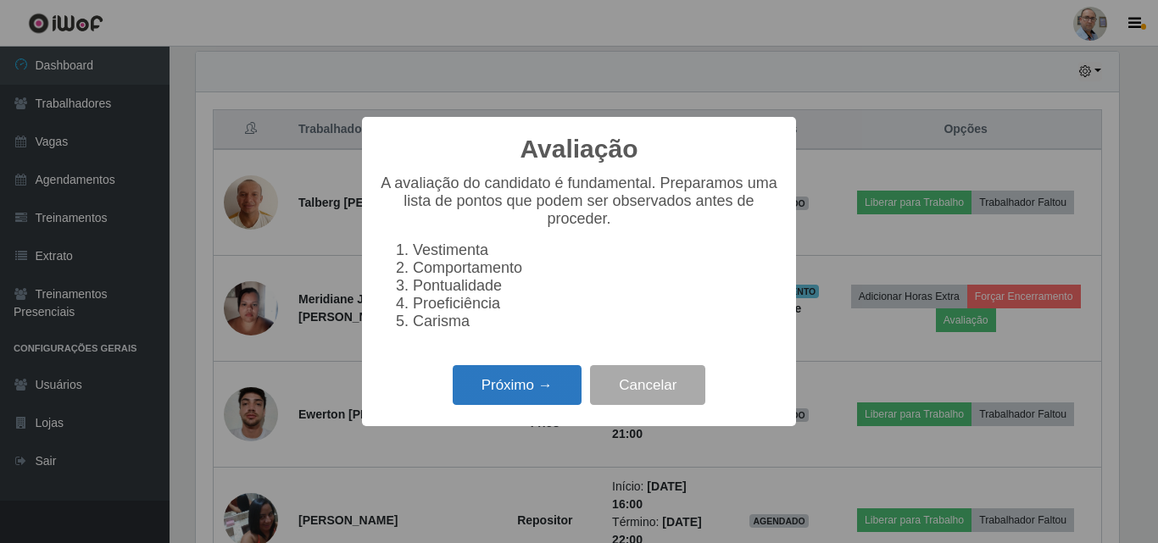
click at [523, 394] on button "Próximo →" at bounding box center [517, 385] width 129 height 40
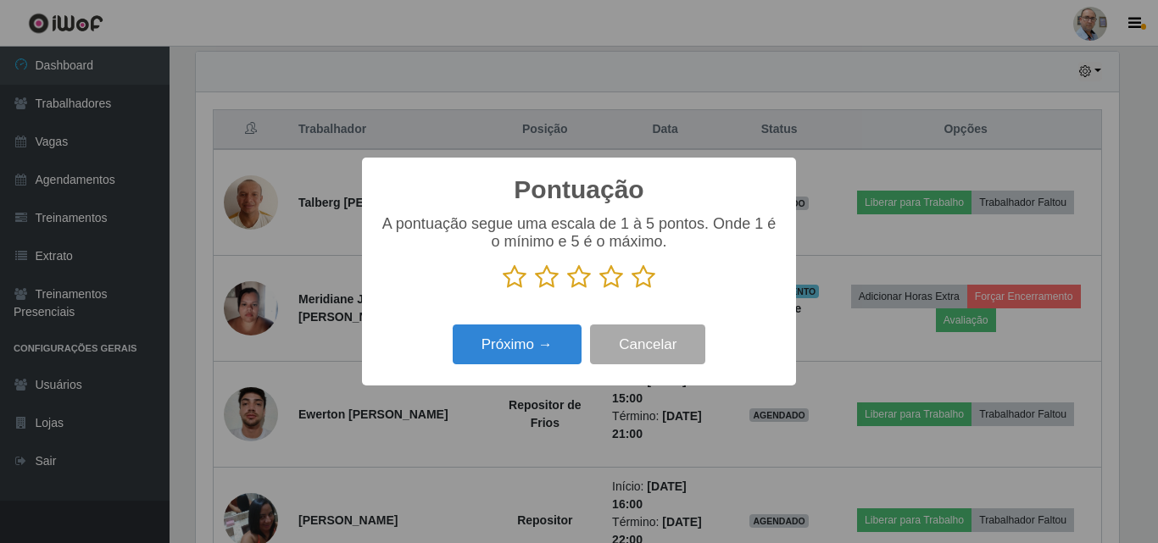
scroll to position [847114, 846542]
click at [648, 277] on icon at bounding box center [643, 276] width 24 height 25
click at [631, 290] on input "radio" at bounding box center [631, 290] width 0 height 0
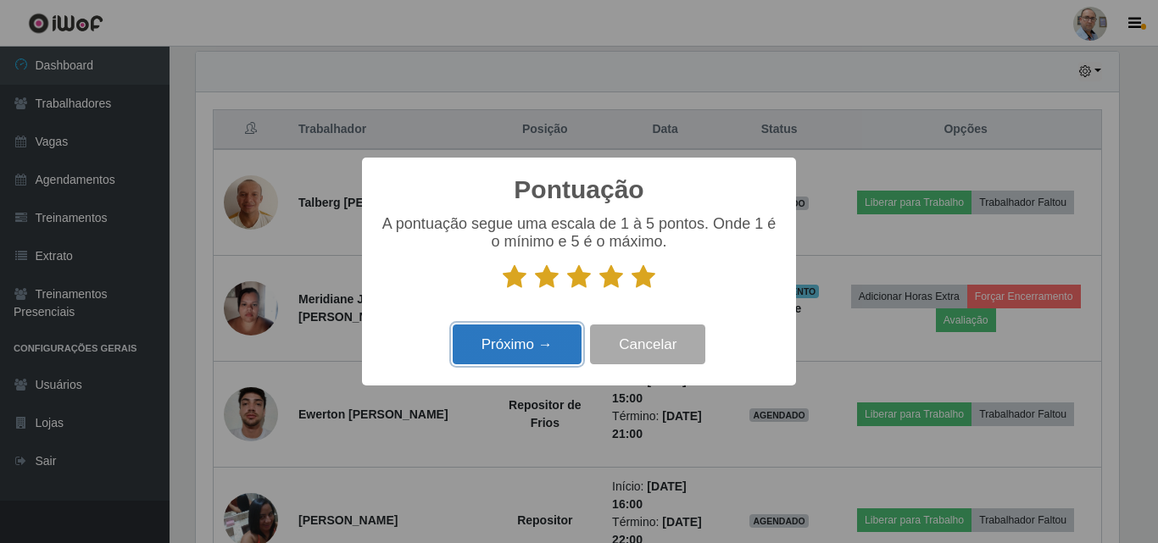
click at [507, 358] on button "Próximo →" at bounding box center [517, 345] width 129 height 40
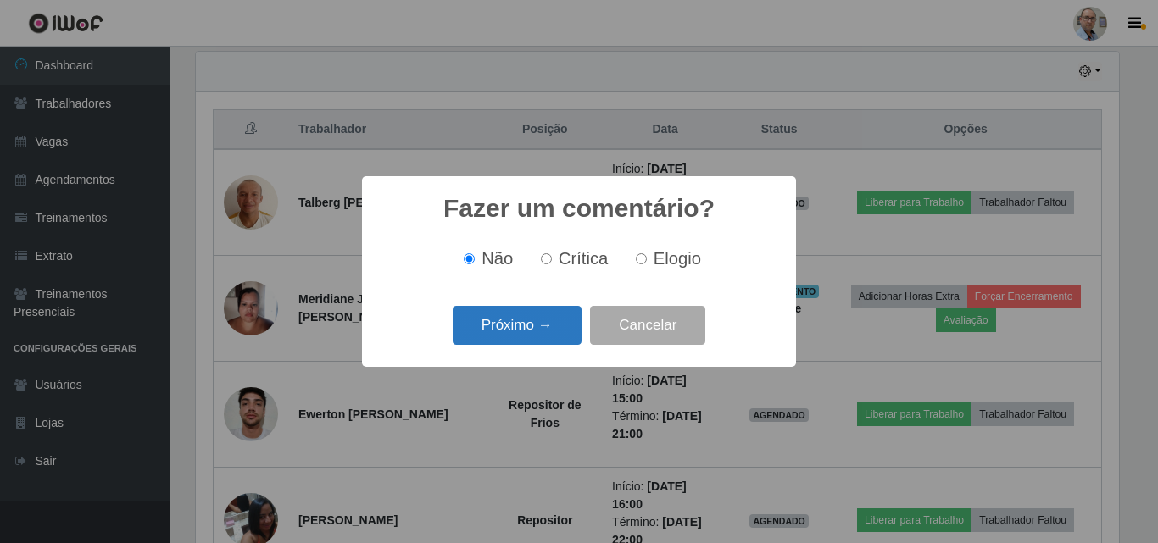
click at [559, 330] on button "Próximo →" at bounding box center [517, 326] width 129 height 40
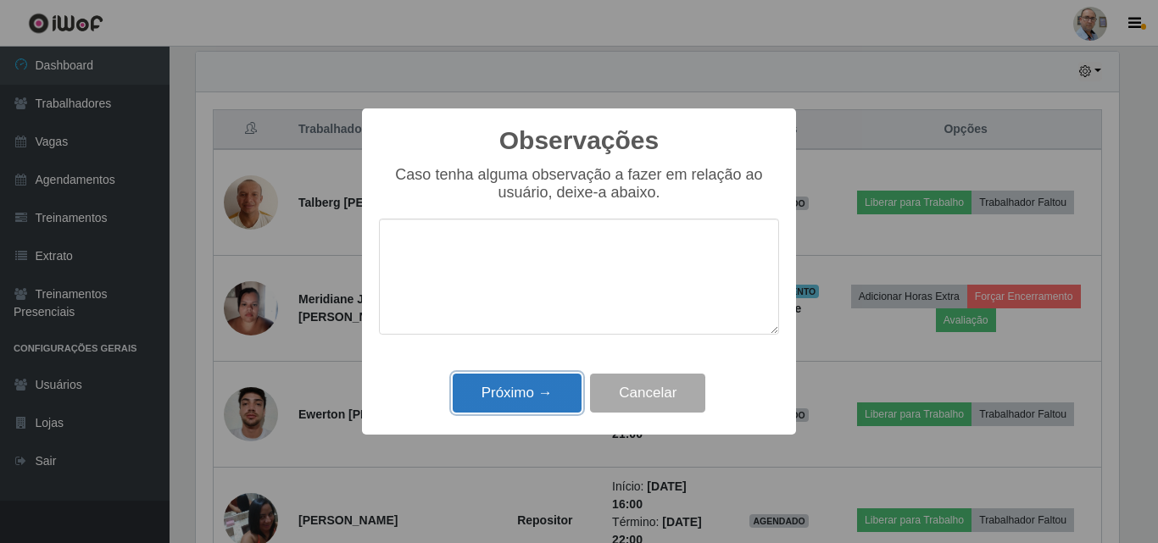
click at [538, 387] on button "Próximo →" at bounding box center [517, 394] width 129 height 40
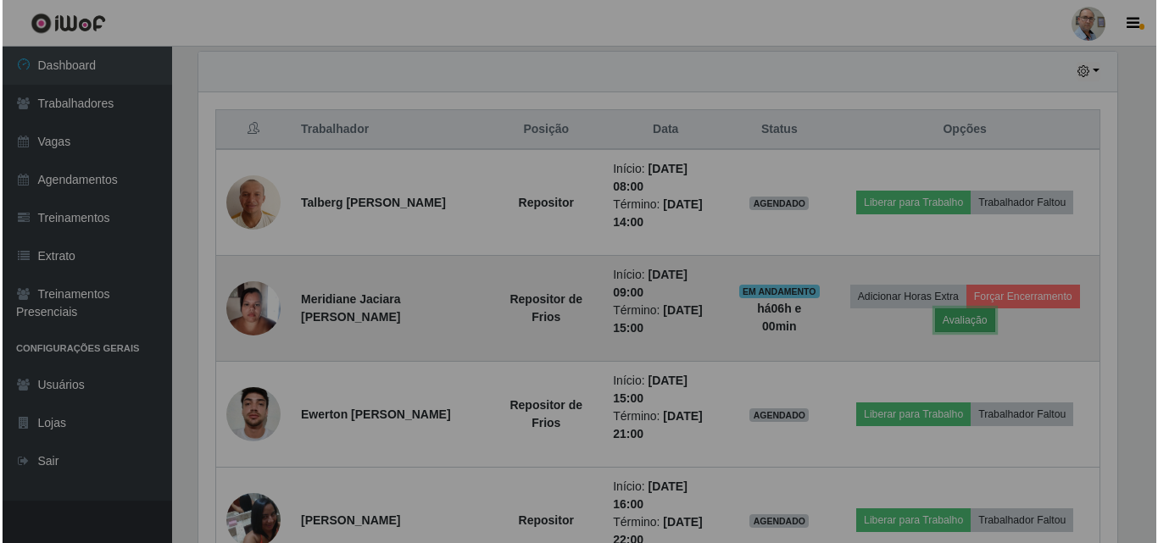
scroll to position [352, 931]
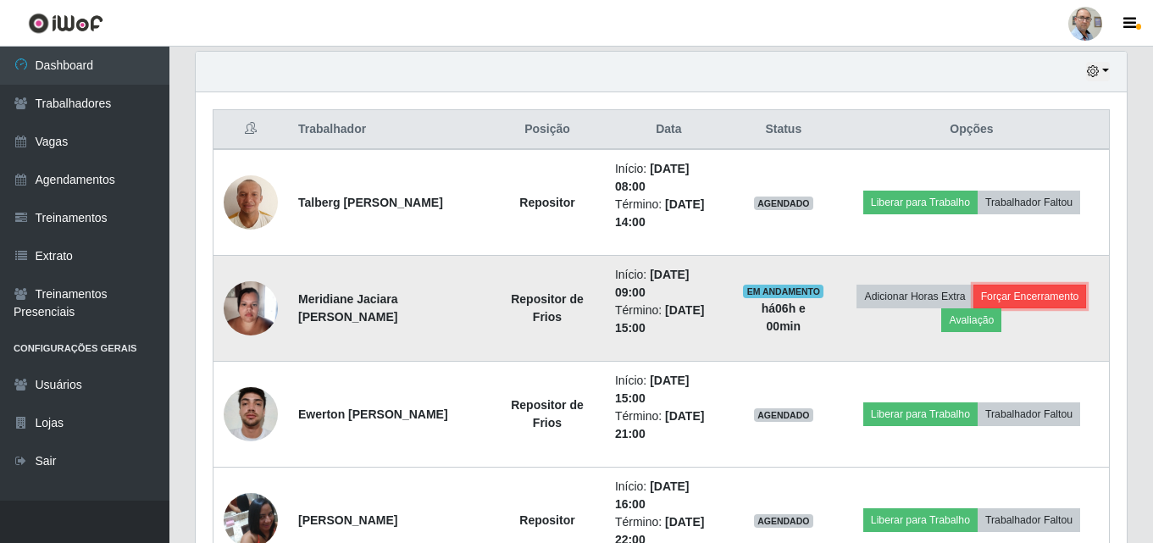
click at [1049, 299] on button "Forçar Encerramento" at bounding box center [1031, 297] width 114 height 24
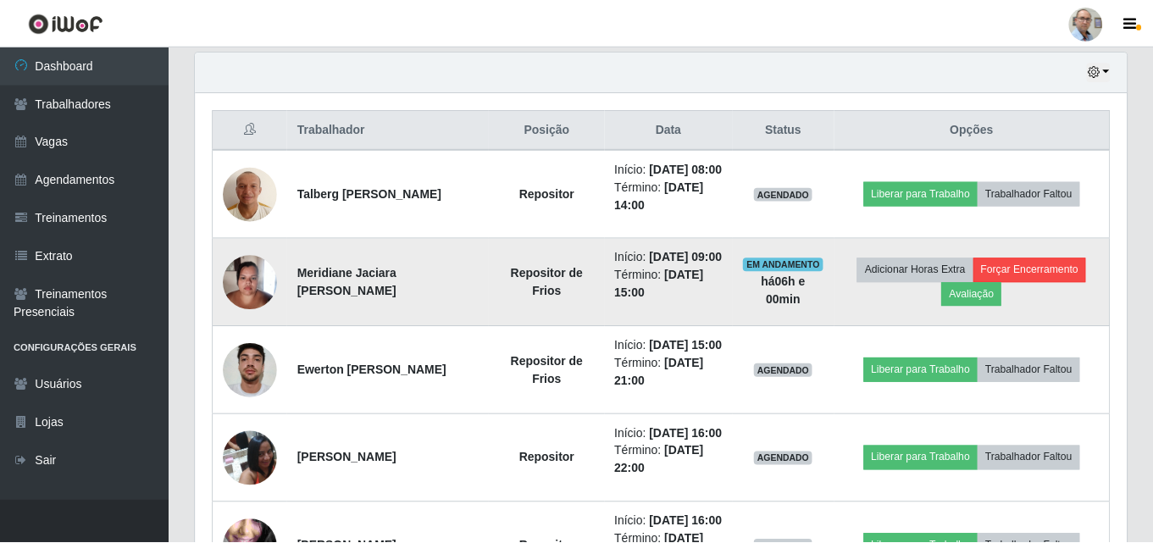
scroll to position [352, 923]
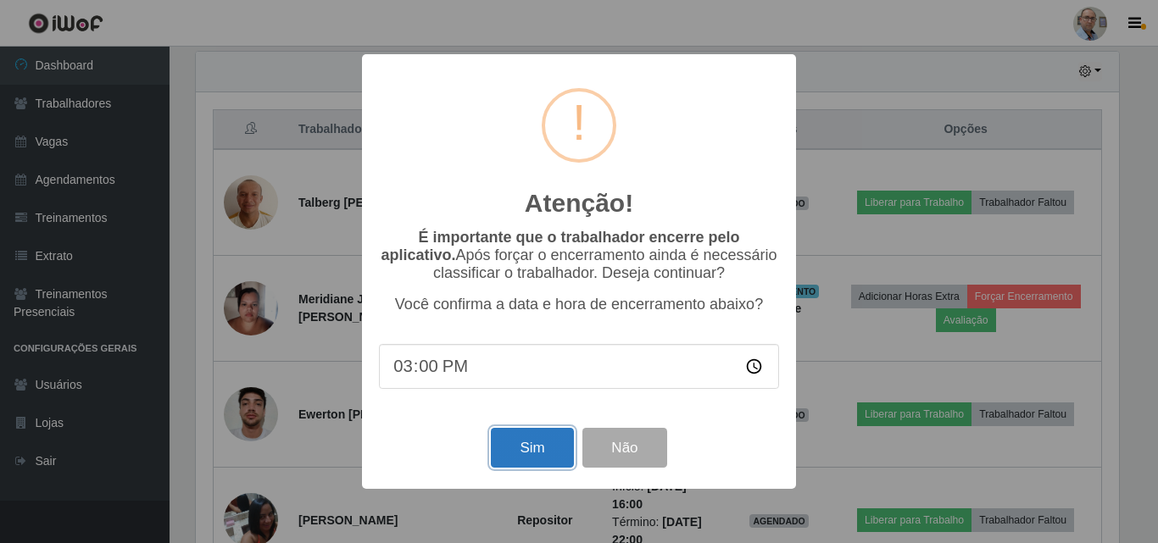
click at [535, 455] on button "Sim" at bounding box center [532, 448] width 82 height 40
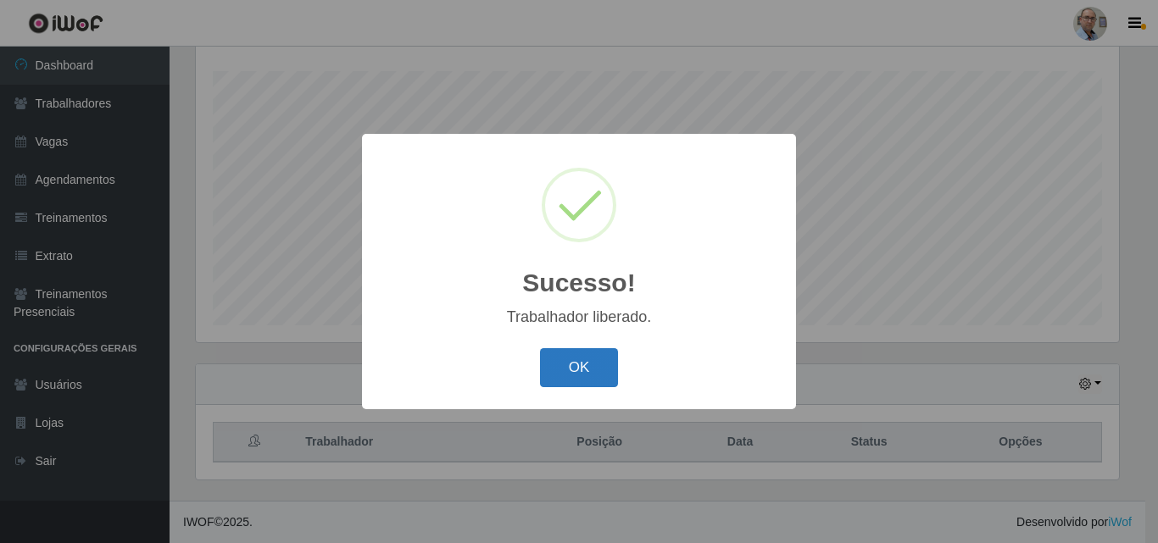
click at [582, 364] on button "OK" at bounding box center [579, 368] width 79 height 40
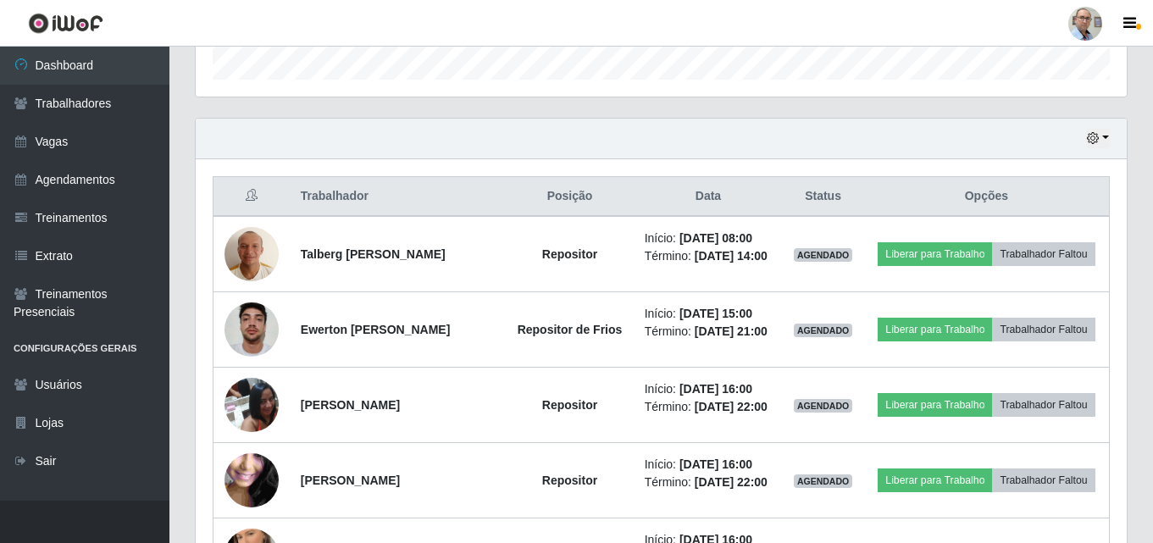
scroll to position [535, 0]
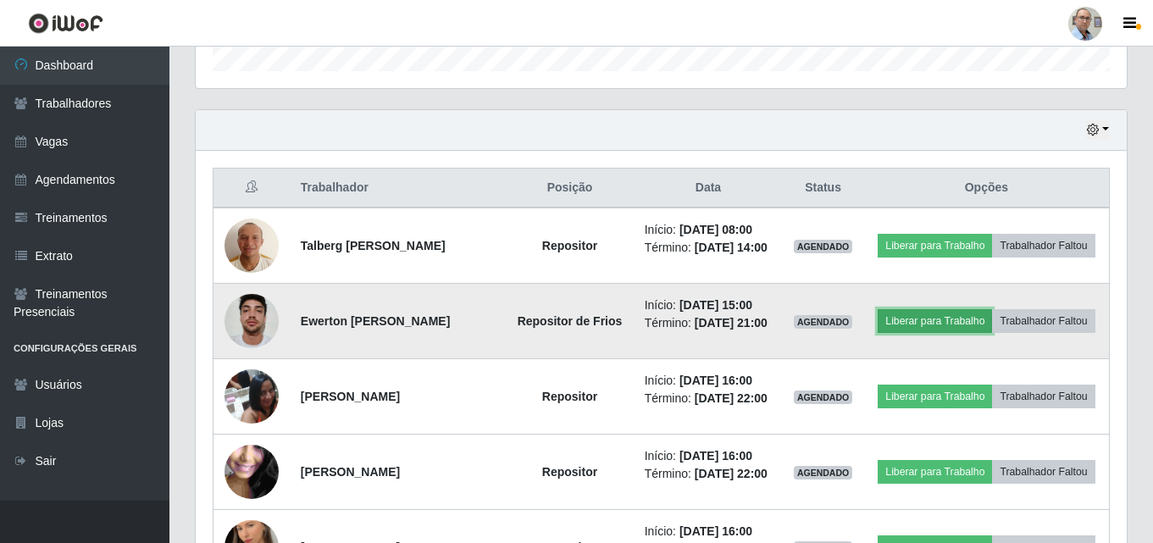
click at [952, 325] on button "Liberar para Trabalho" at bounding box center [935, 321] width 114 height 24
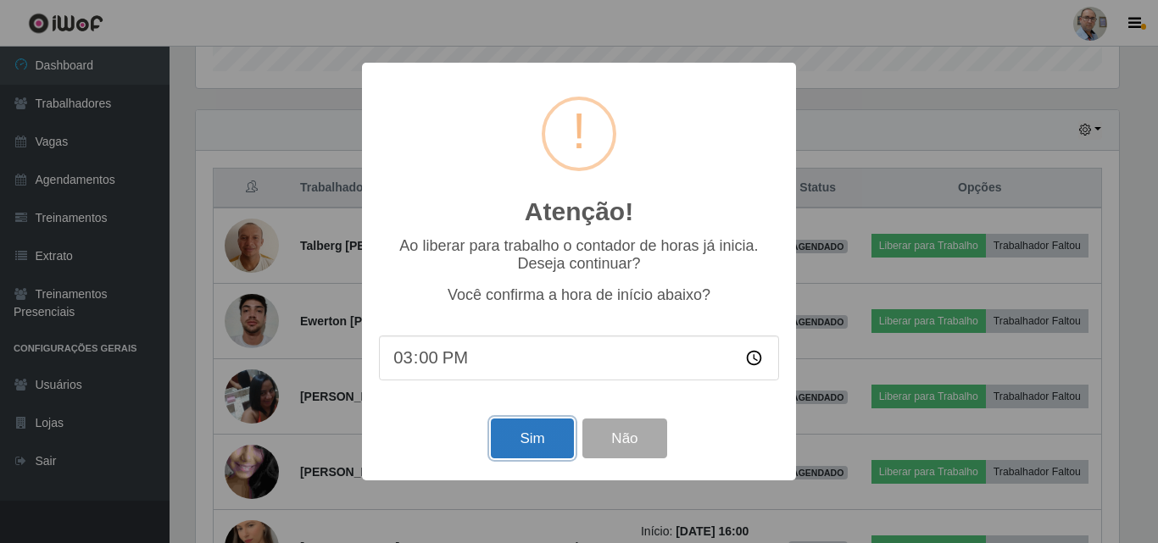
click at [540, 436] on button "Sim" at bounding box center [532, 439] width 82 height 40
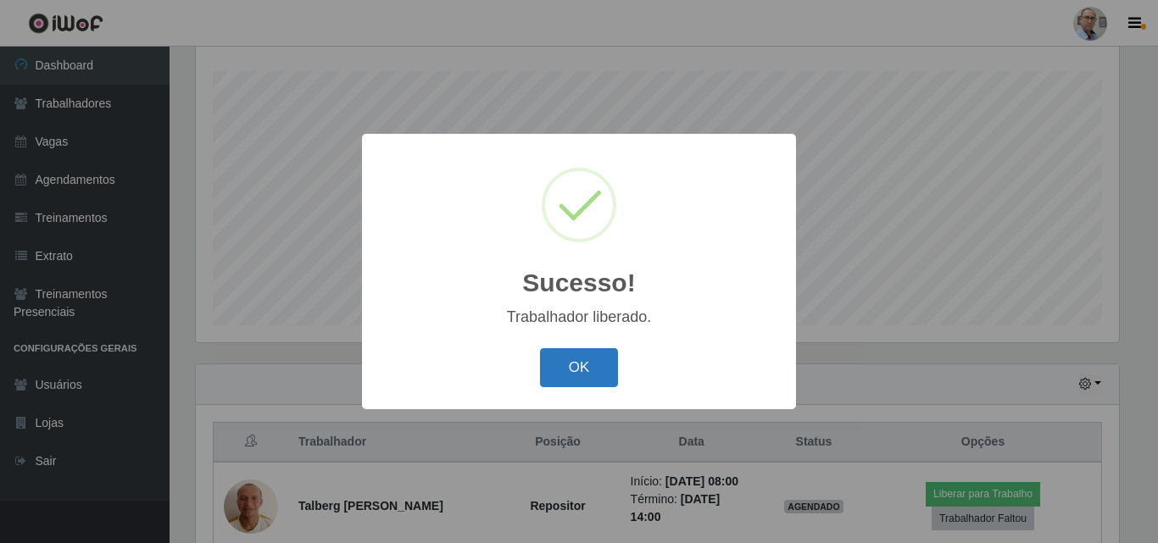
click at [590, 381] on button "OK" at bounding box center [579, 368] width 79 height 40
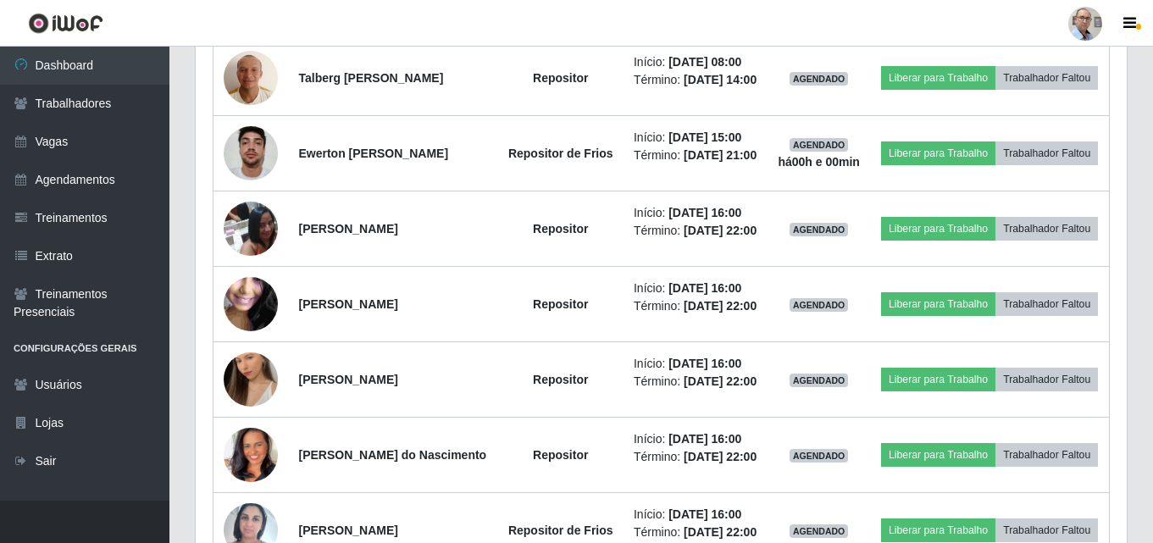
scroll to position [704, 0]
